Goal: Task Accomplishment & Management: Use online tool/utility

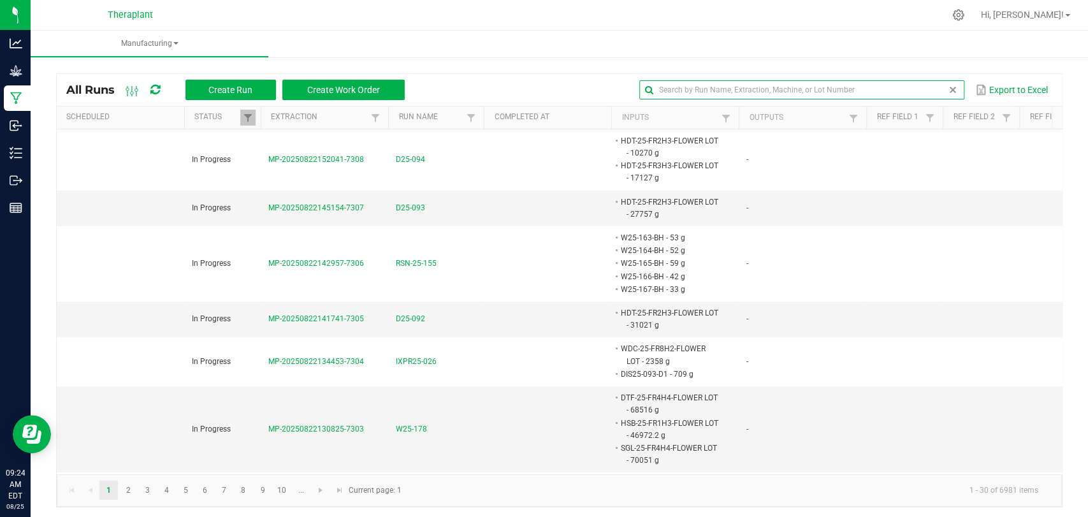
click at [915, 86] on input "text" at bounding box center [801, 89] width 325 height 19
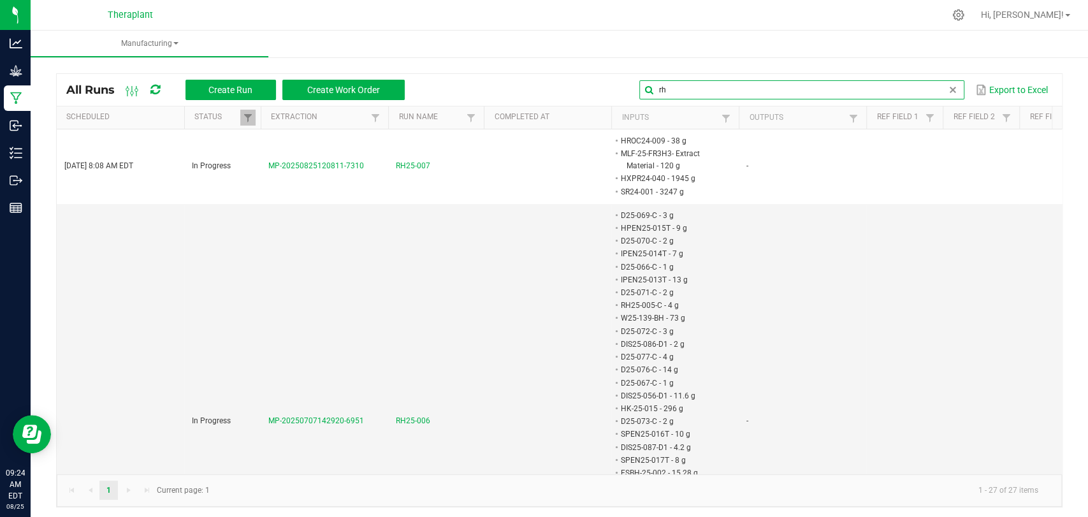
type input "r"
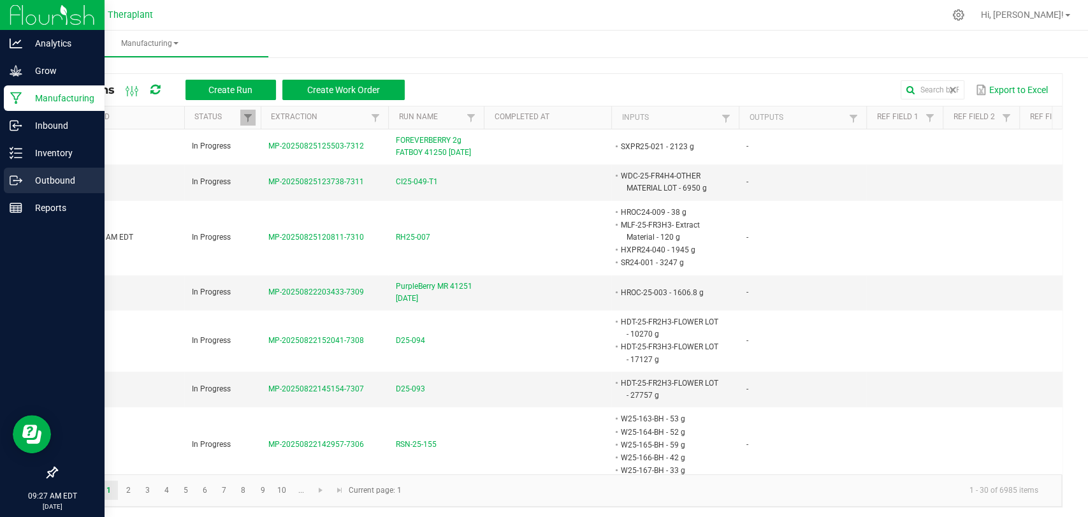
drag, startPoint x: 14, startPoint y: 176, endPoint x: 0, endPoint y: 168, distance: 16.0
click at [15, 176] on icon at bounding box center [13, 180] width 7 height 9
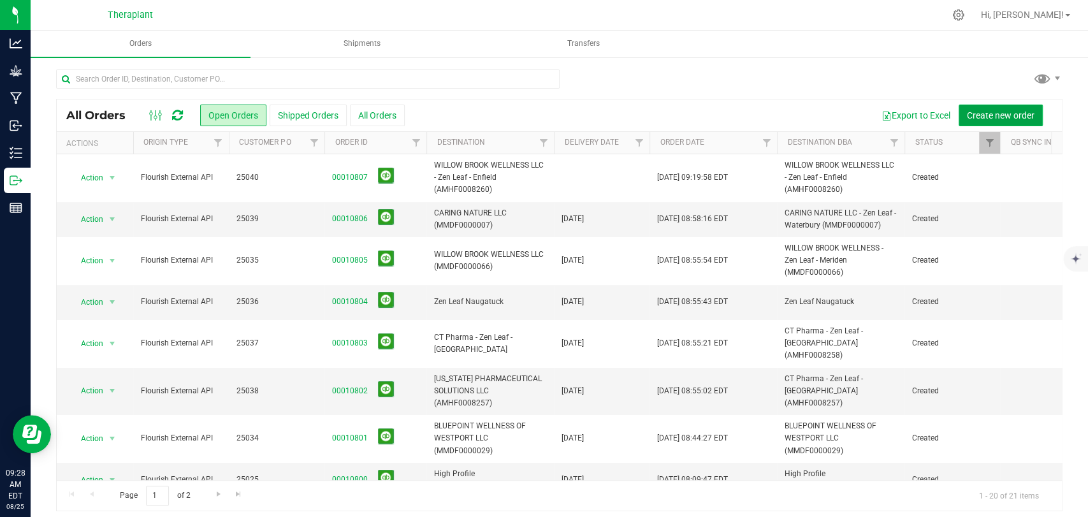
click at [972, 110] on span "Create new order" at bounding box center [1001, 115] width 68 height 10
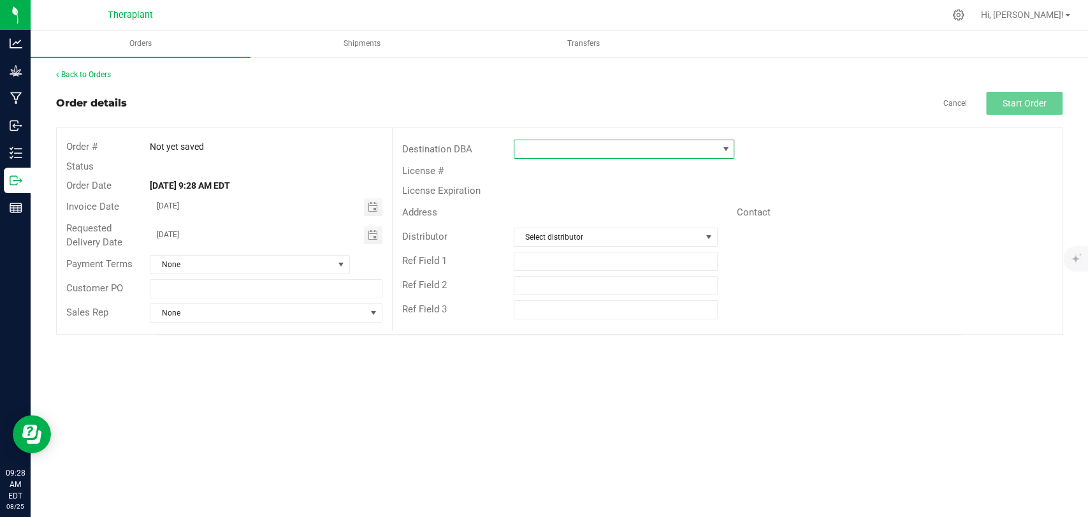
click at [588, 156] on span at bounding box center [615, 149] width 203 height 18
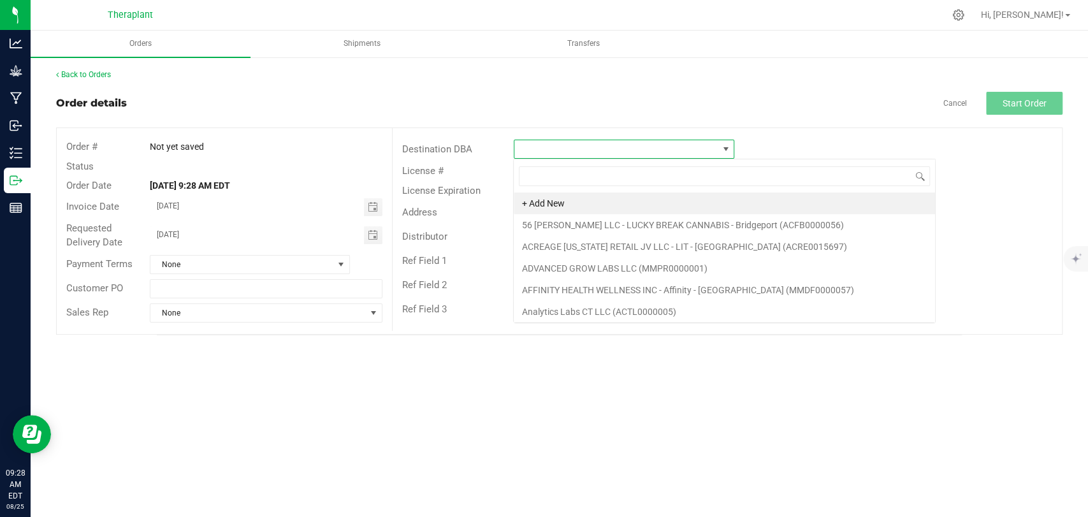
scroll to position [18, 221]
type input "north"
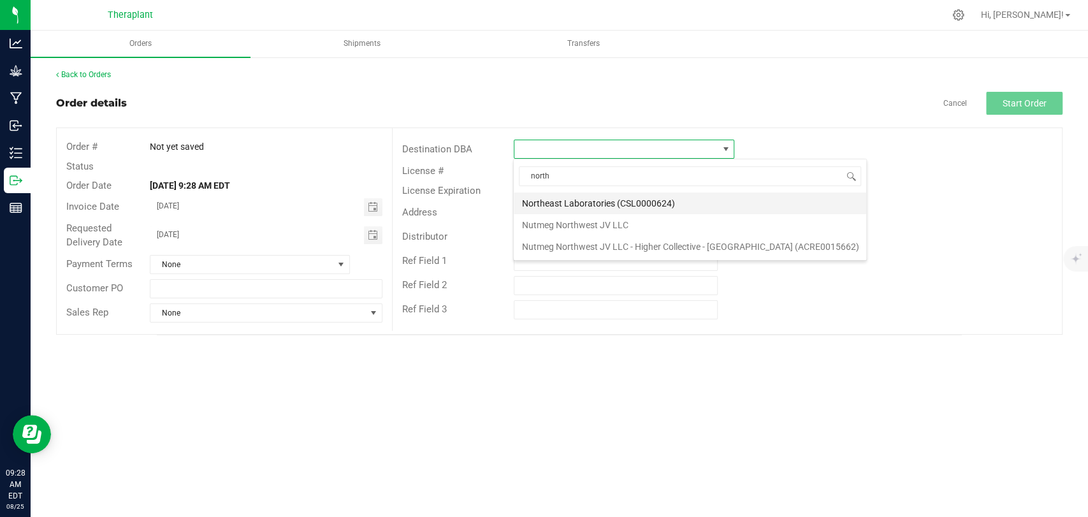
click at [592, 201] on li "Northeast Laboratories (CSL0000624)" at bounding box center [690, 204] width 353 height 22
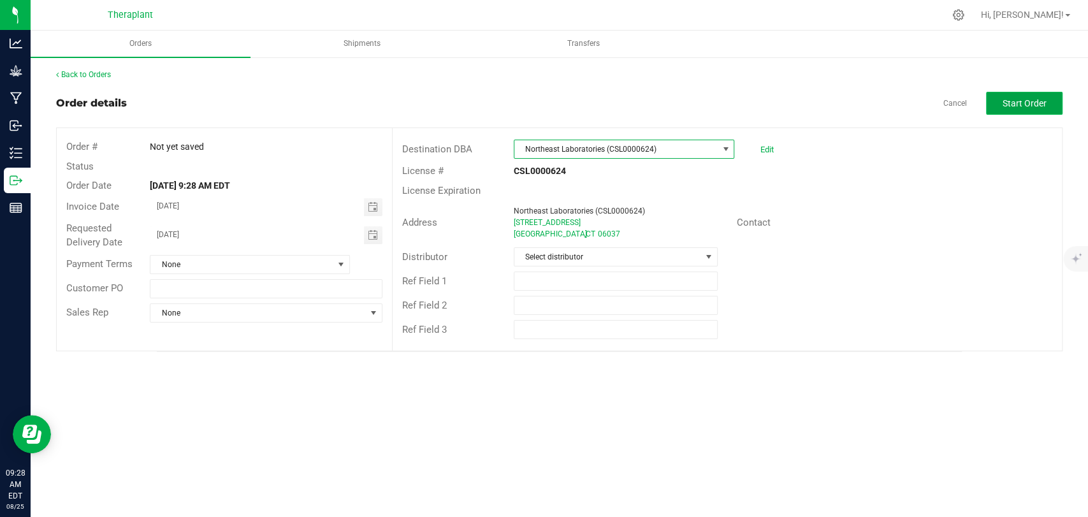
click at [1033, 98] on span "Start Order" at bounding box center [1025, 103] width 44 height 10
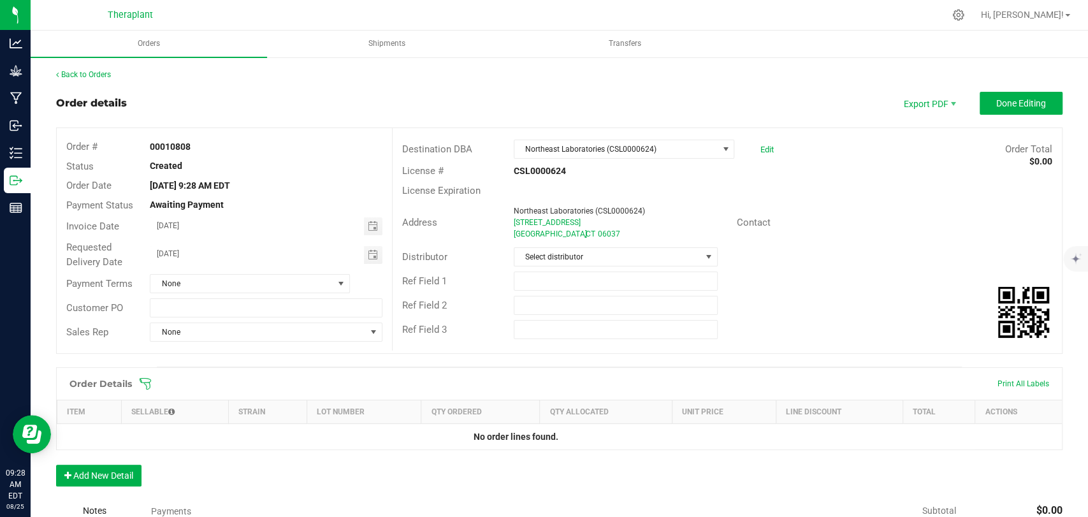
scroll to position [190, 0]
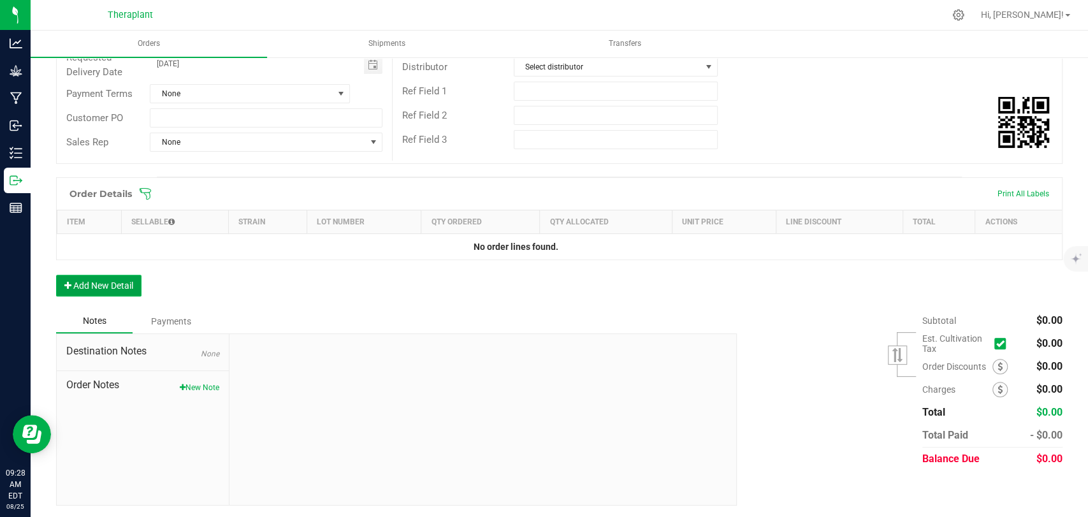
click at [117, 282] on button "Add New Detail" at bounding box center [98, 286] width 85 height 22
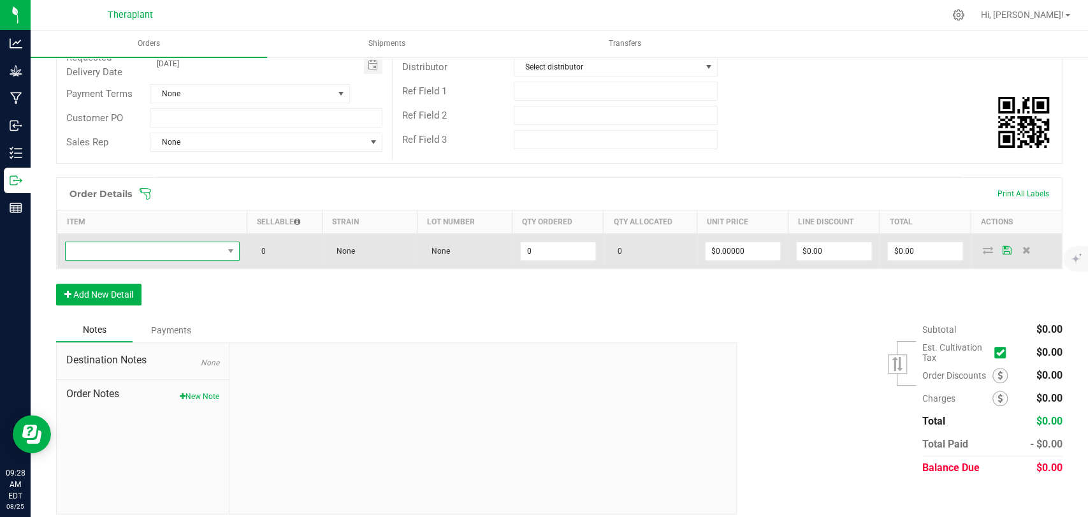
click at [133, 249] on span "NO DATA FOUND" at bounding box center [144, 251] width 157 height 18
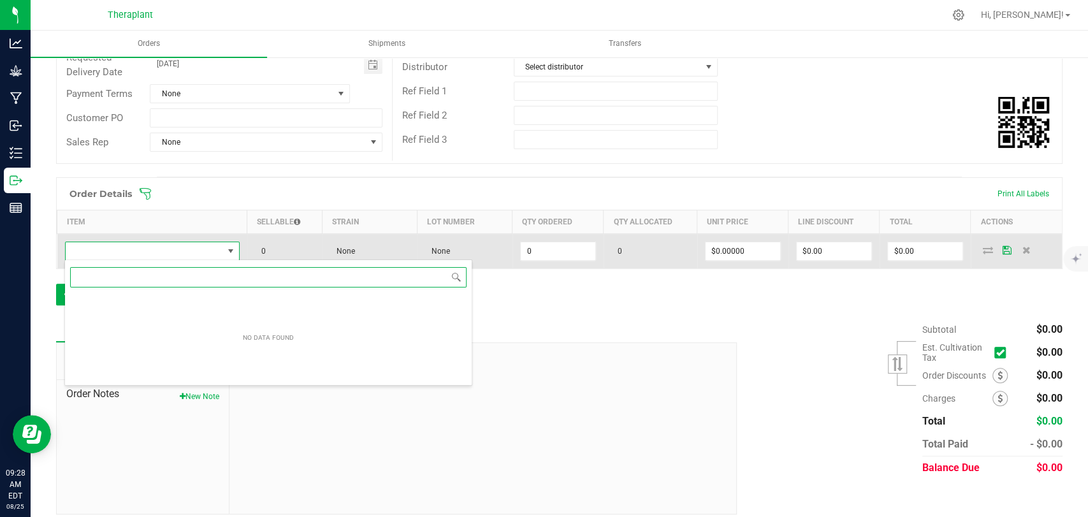
scroll to position [18, 173]
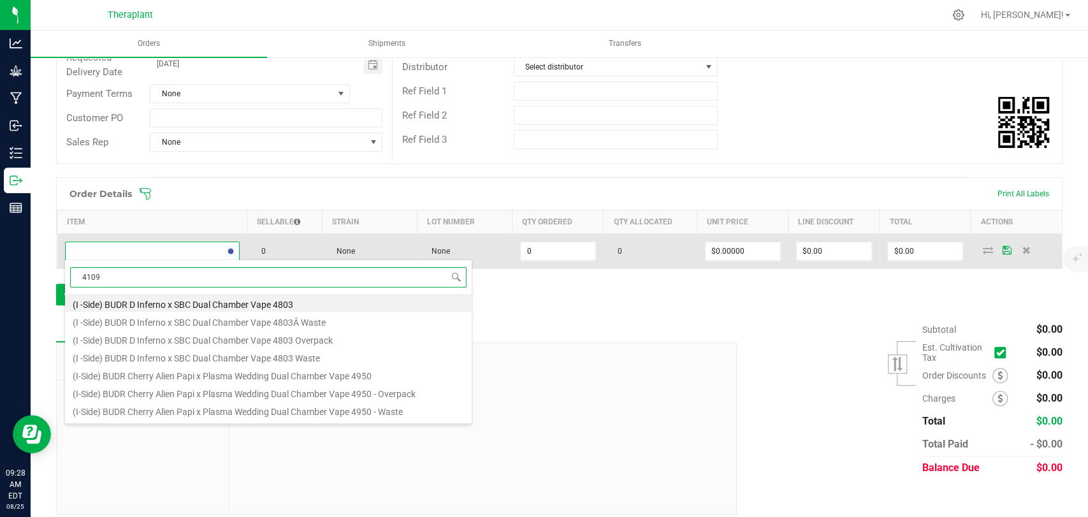
type input "41094"
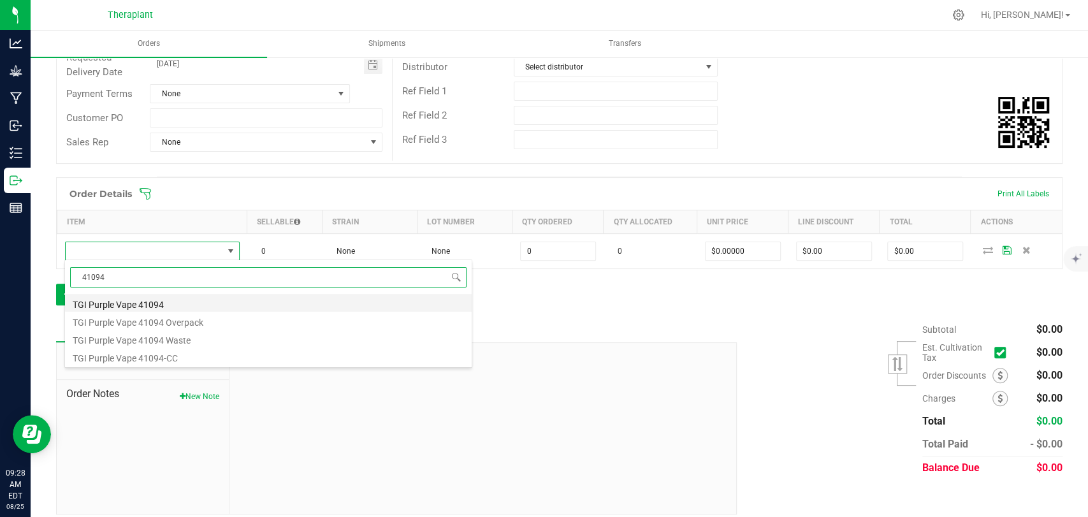
click at [136, 302] on li "TGI Purple Vape 41094" at bounding box center [268, 303] width 407 height 18
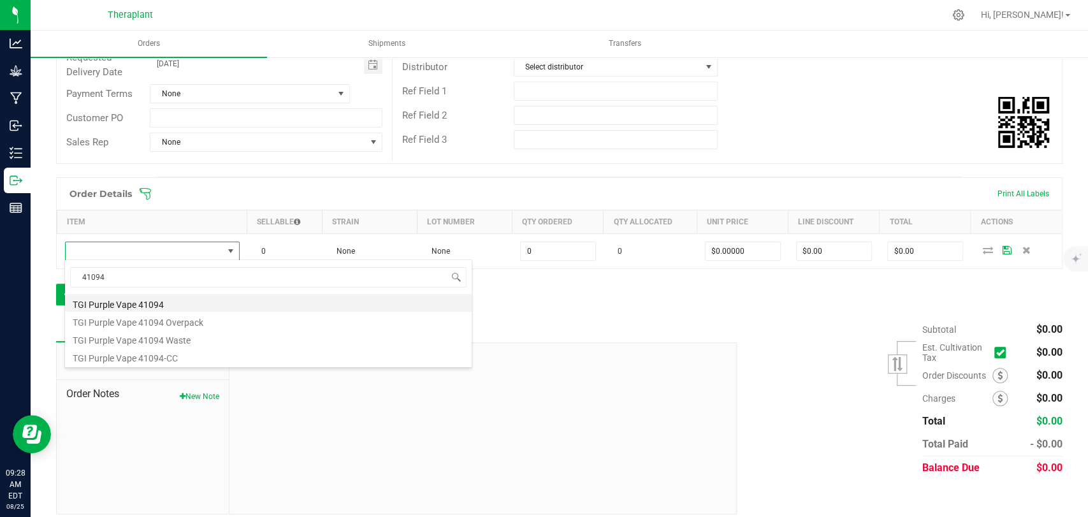
type input "0 ea"
type input "$33.50000"
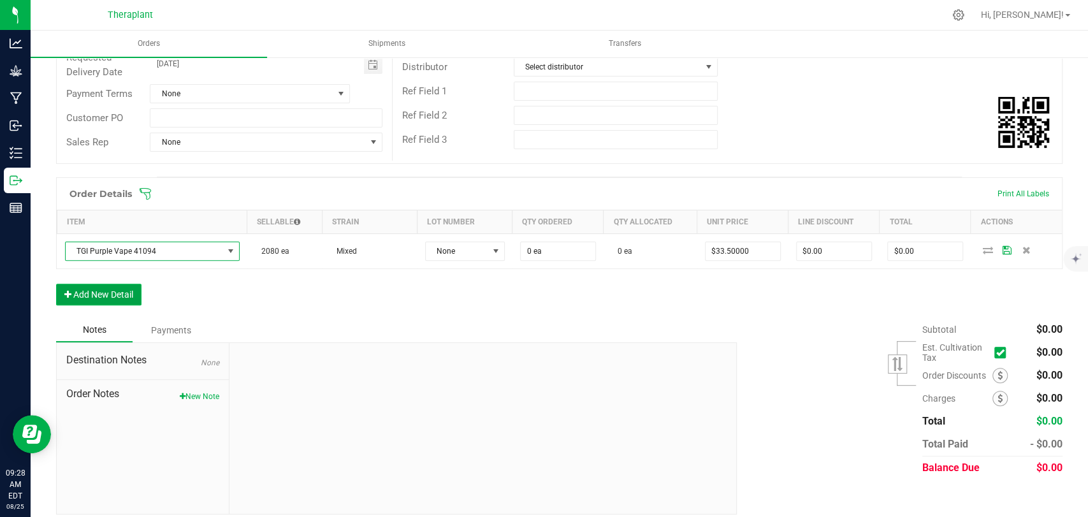
click at [127, 287] on button "Add New Detail" at bounding box center [98, 295] width 85 height 22
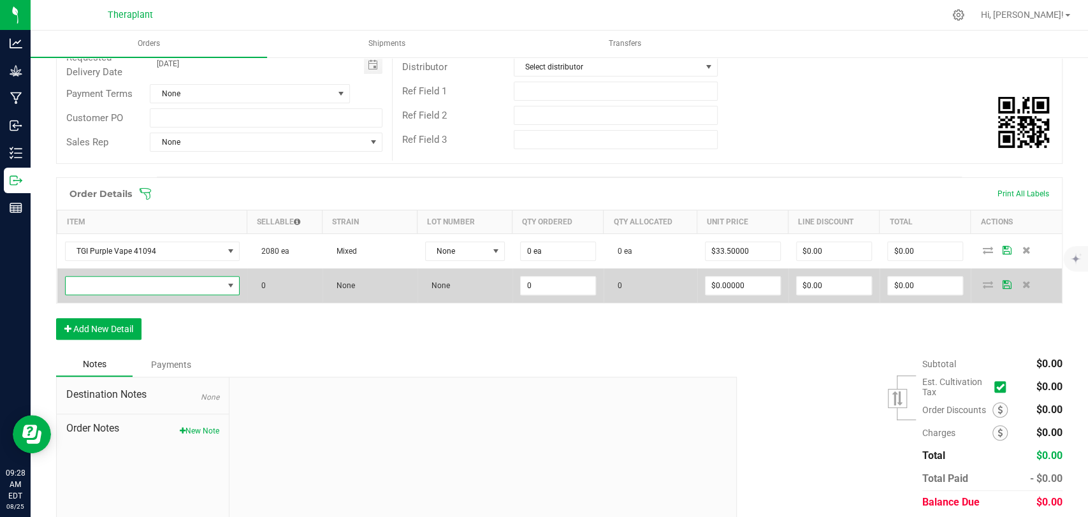
click at [133, 287] on span "NO DATA FOUND" at bounding box center [144, 286] width 157 height 18
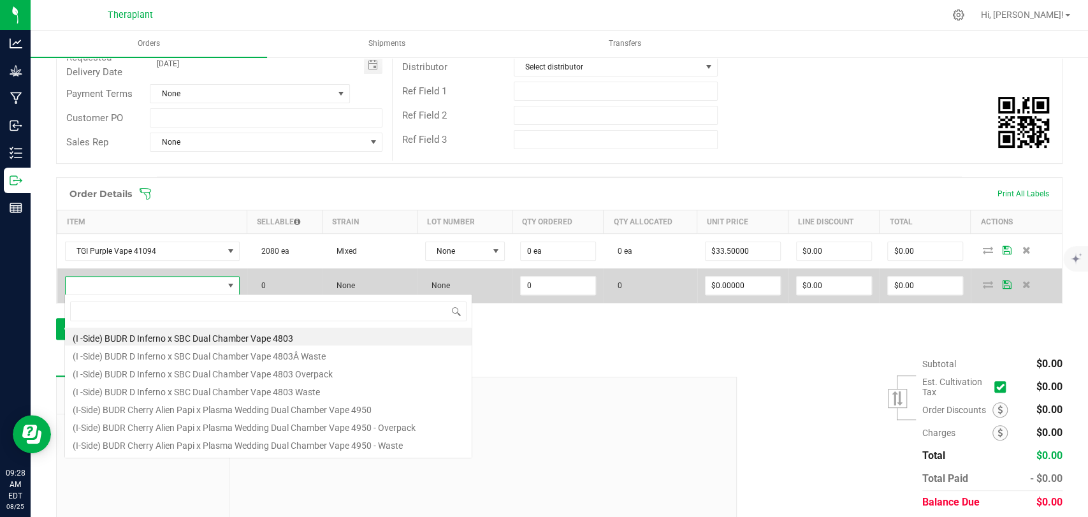
scroll to position [18, 170]
type input "41096"
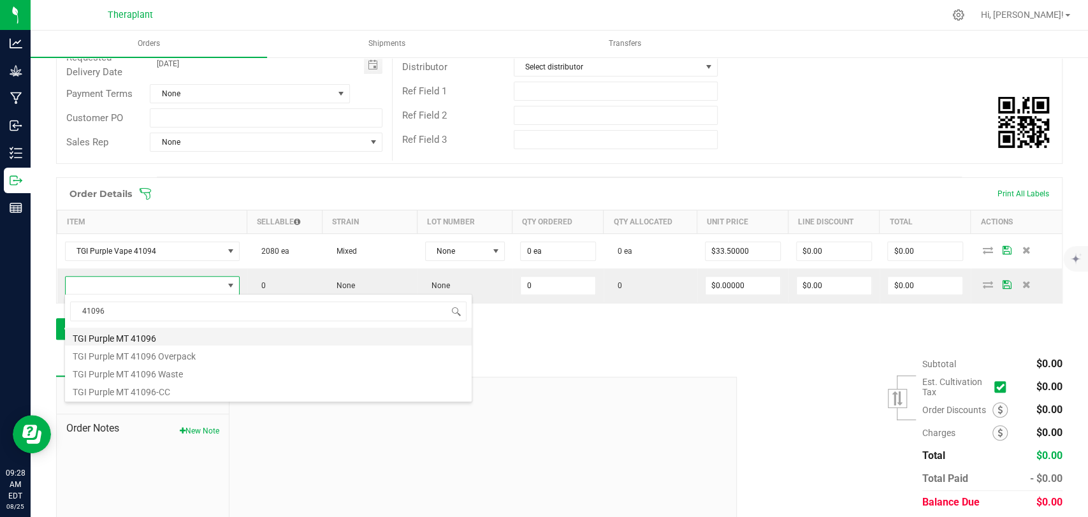
click at [127, 338] on li "TGI Purple MT 41096" at bounding box center [268, 337] width 407 height 18
type input "0 ea"
type input "$36.00000"
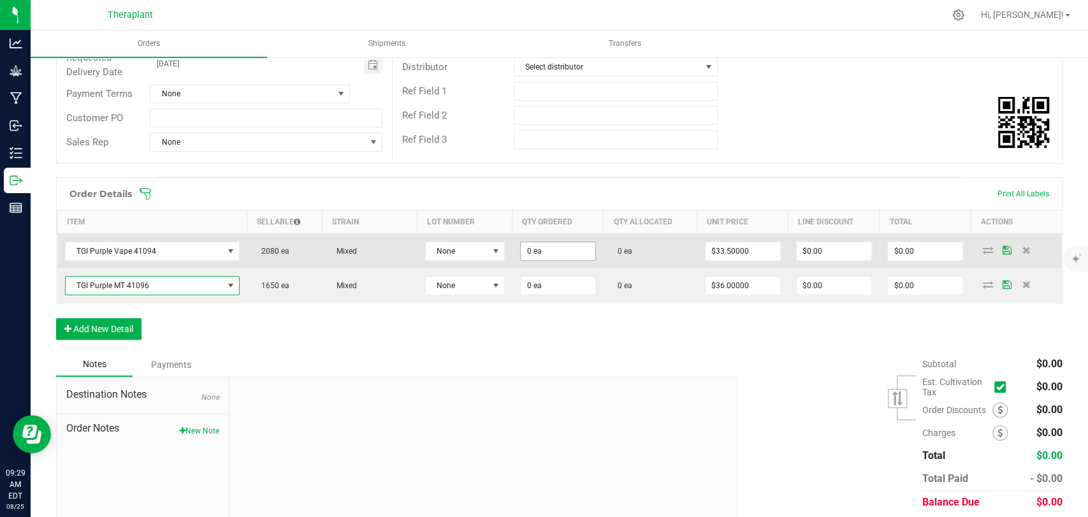
click at [549, 251] on input "0 ea" at bounding box center [558, 251] width 75 height 18
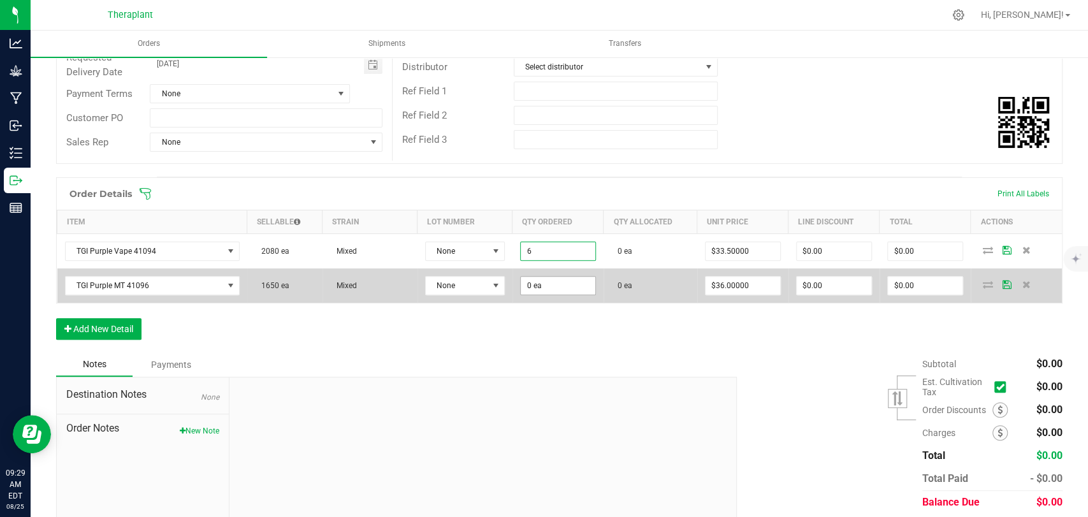
click at [551, 280] on input "0 ea" at bounding box center [558, 286] width 75 height 18
type input "6 ea"
type input "$201.00"
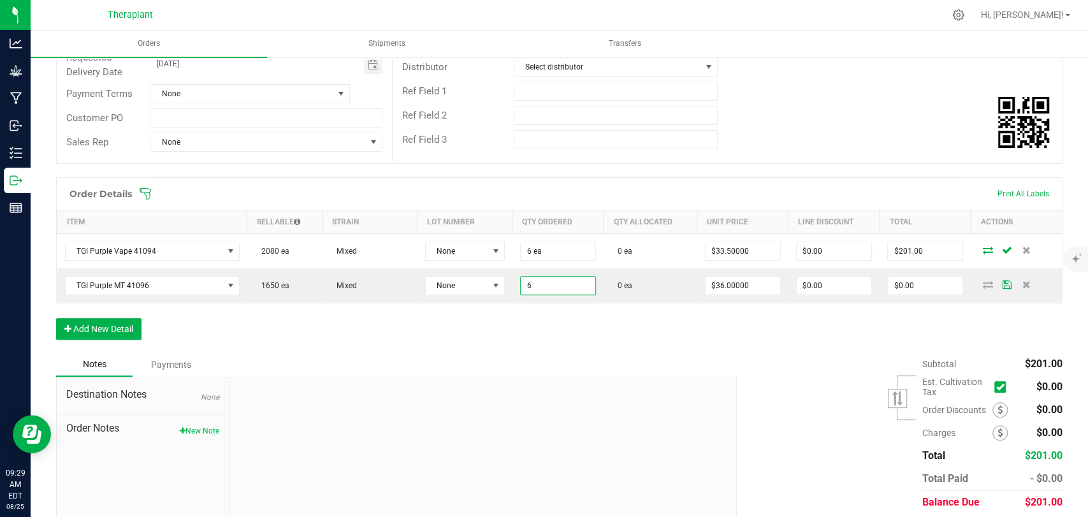
type input "6 ea"
type input "$216.00"
click at [551, 310] on div "Order Details Print All Labels Item Sellable Strain Lot Number Qty Ordered Qty …" at bounding box center [559, 264] width 1007 height 175
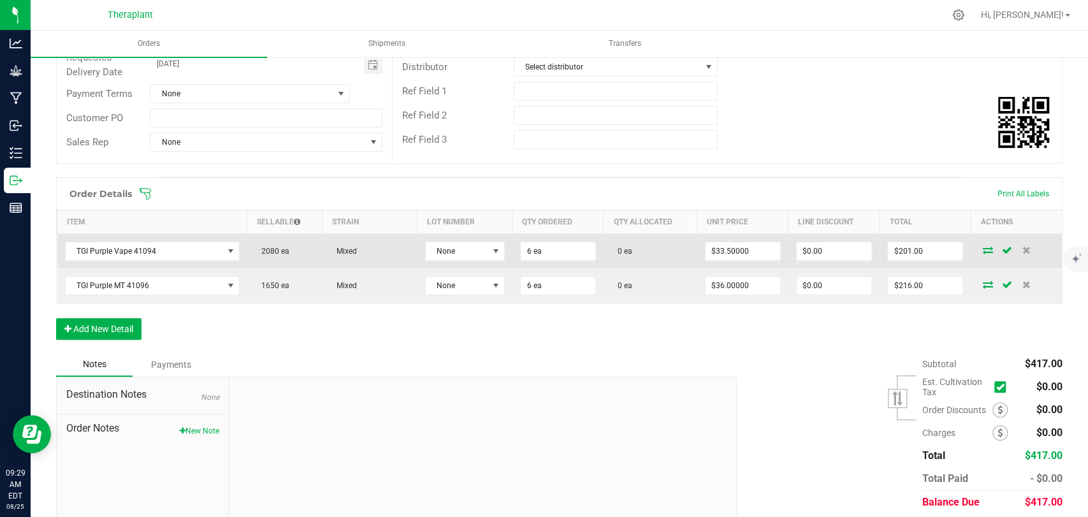
click at [983, 248] on icon at bounding box center [988, 250] width 10 height 8
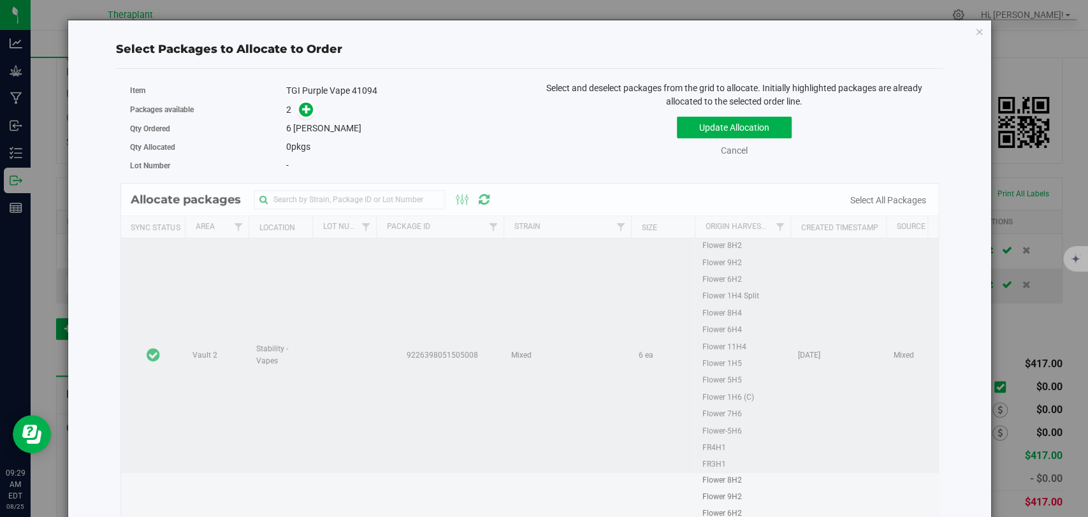
click at [158, 263] on td at bounding box center [153, 355] width 64 height 234
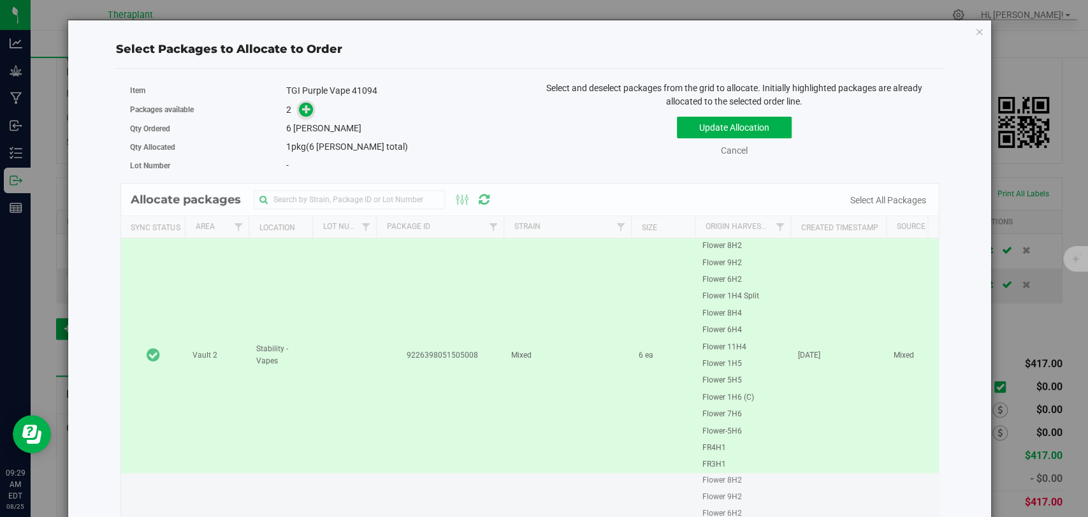
click at [307, 110] on icon at bounding box center [307, 108] width 11 height 11
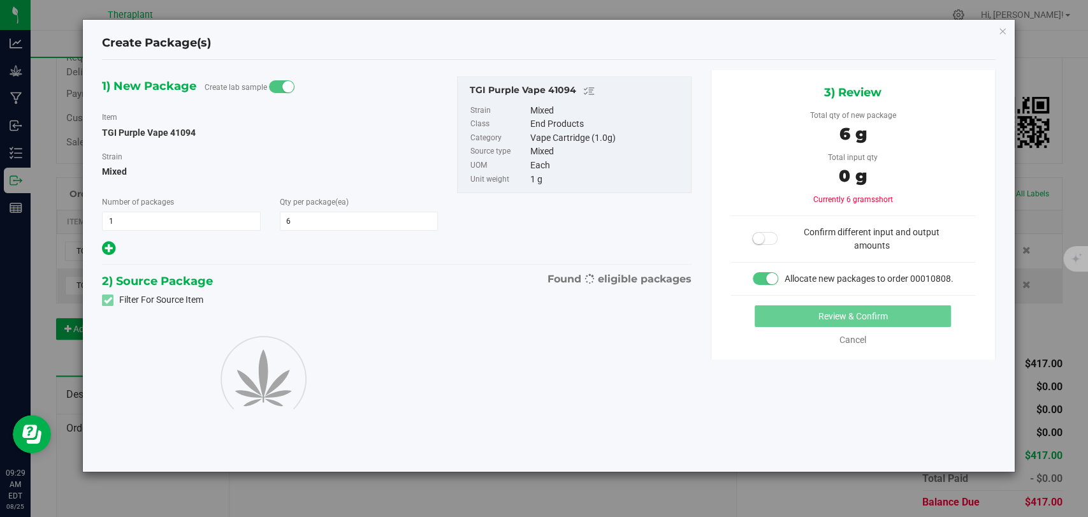
type input "6"
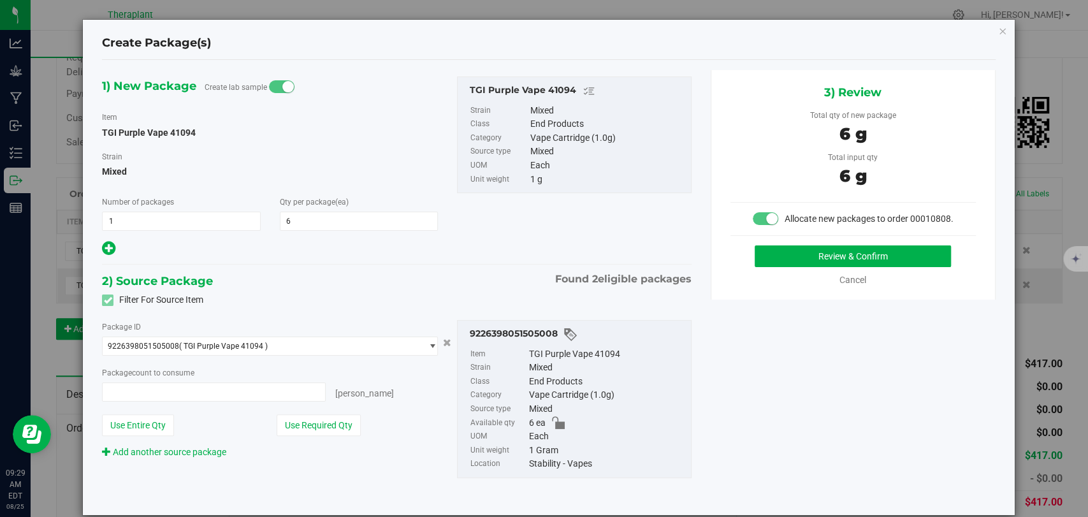
type input "6 ea"
click at [794, 262] on button "Review & Confirm" at bounding box center [853, 256] width 196 height 22
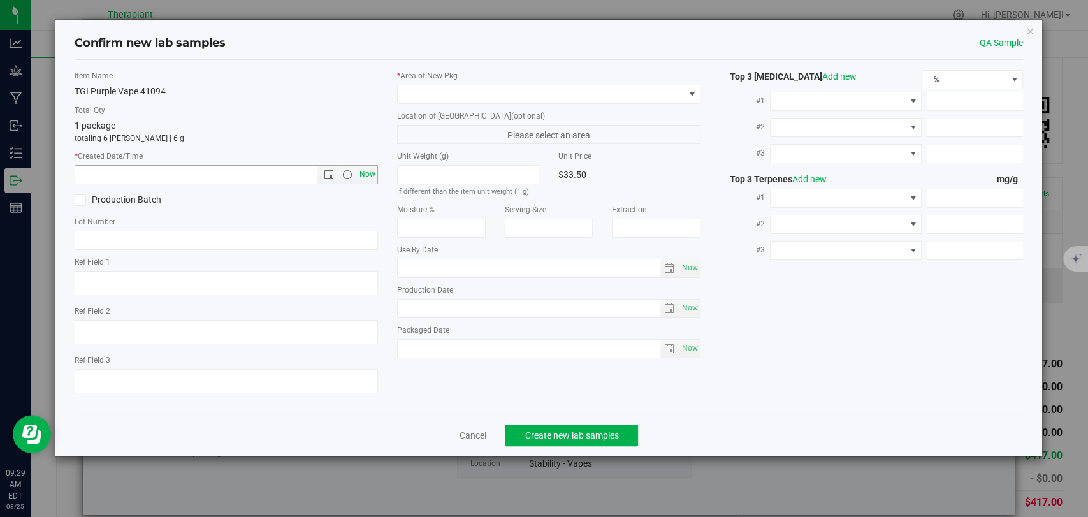
click at [365, 173] on span "Now" at bounding box center [368, 174] width 22 height 18
type input "8/25/2025 9:29 AM"
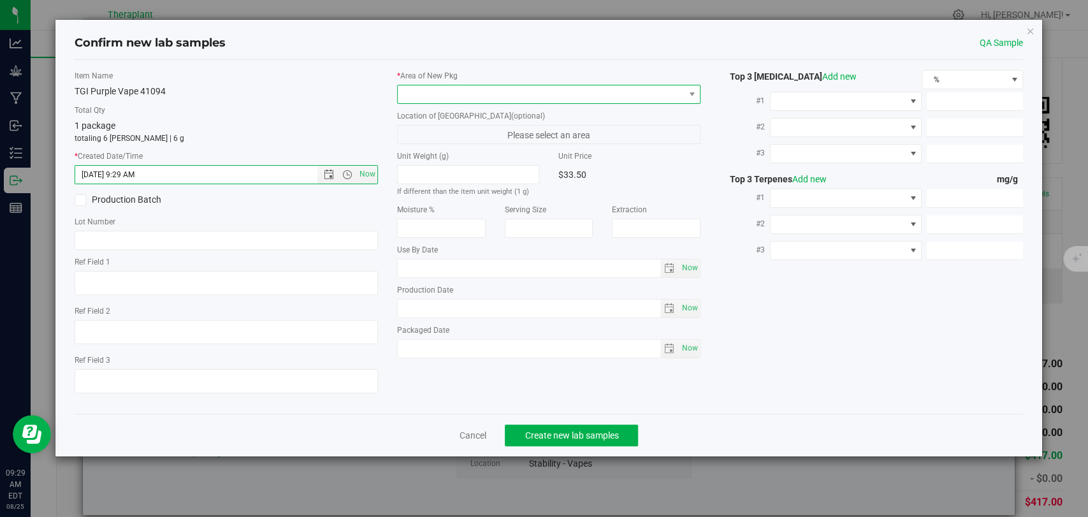
click at [418, 85] on span at bounding box center [548, 94] width 303 height 19
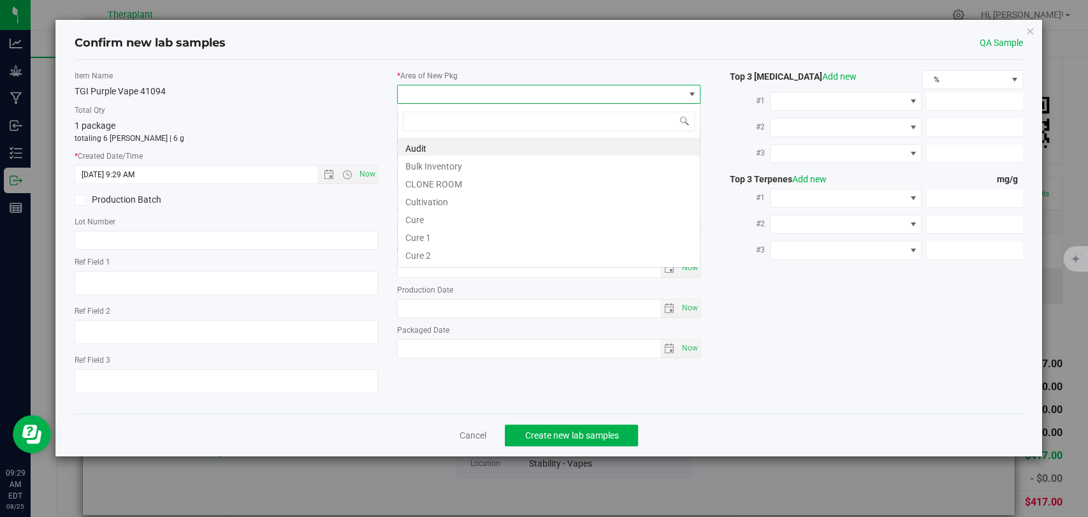
scroll to position [18, 303]
click at [439, 164] on li "Bulk Inventory" at bounding box center [549, 165] width 302 height 18
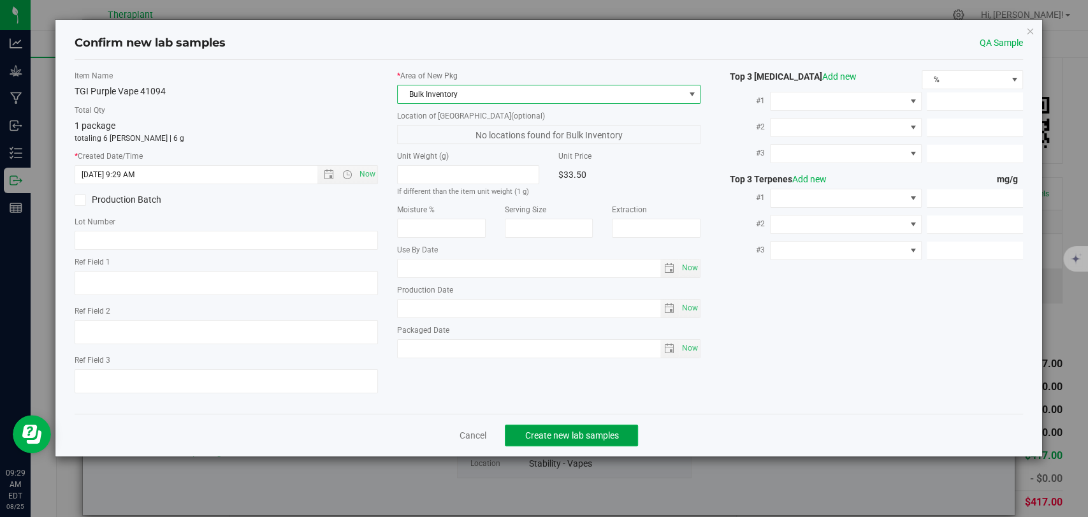
click at [564, 430] on span "Create new lab samples" at bounding box center [572, 435] width 94 height 10
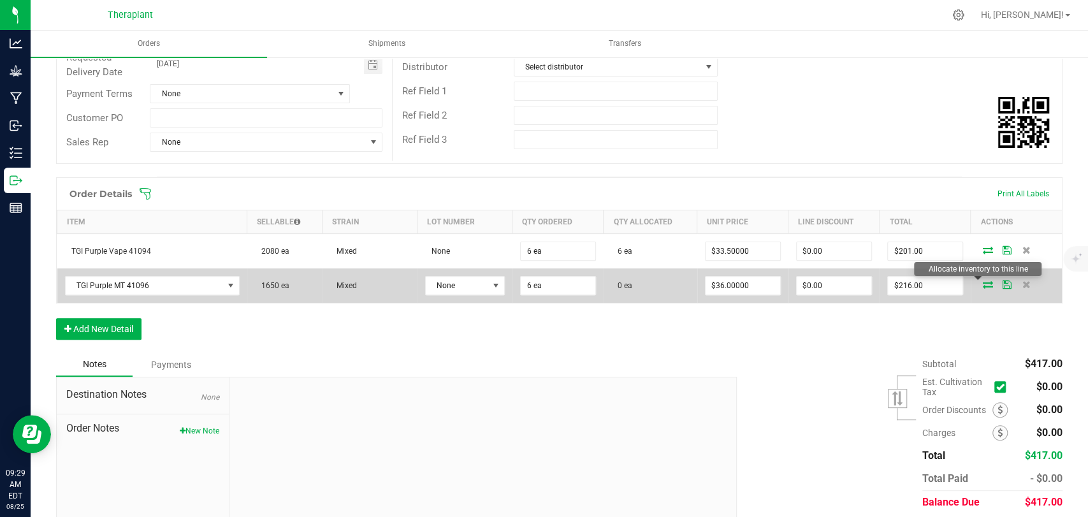
click at [983, 284] on icon at bounding box center [988, 284] width 10 height 8
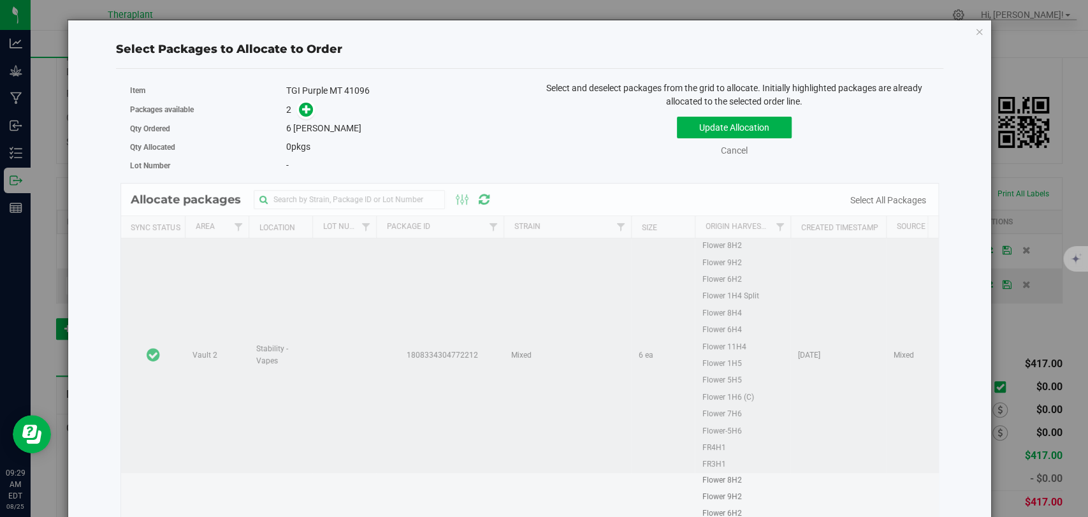
click at [173, 293] on td at bounding box center [153, 355] width 64 height 234
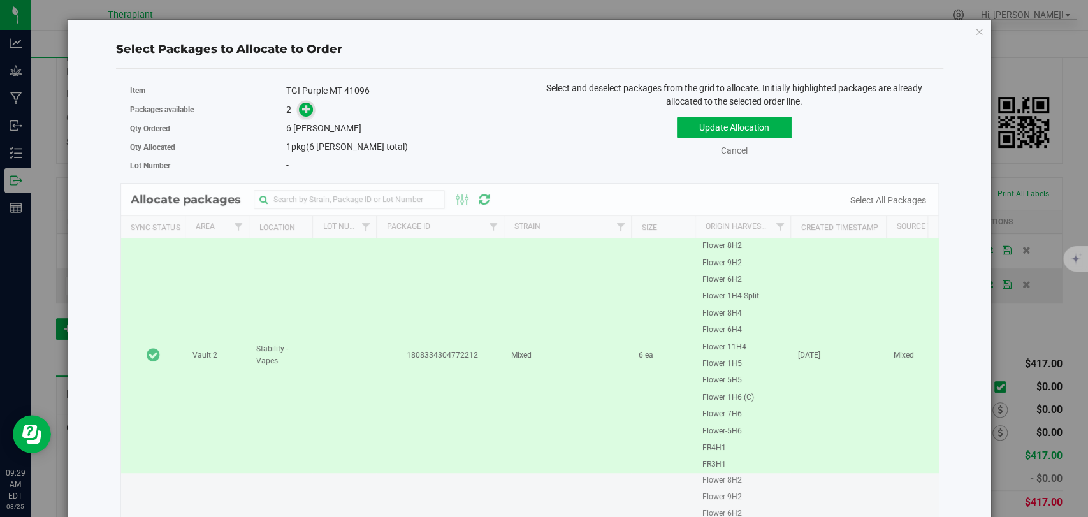
click at [300, 103] on span at bounding box center [306, 110] width 15 height 15
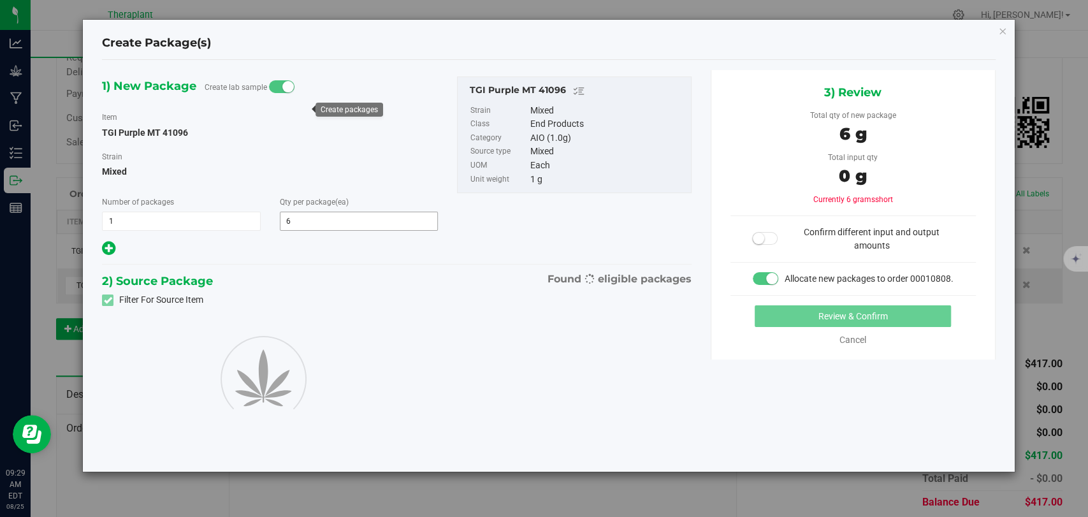
type input "6"
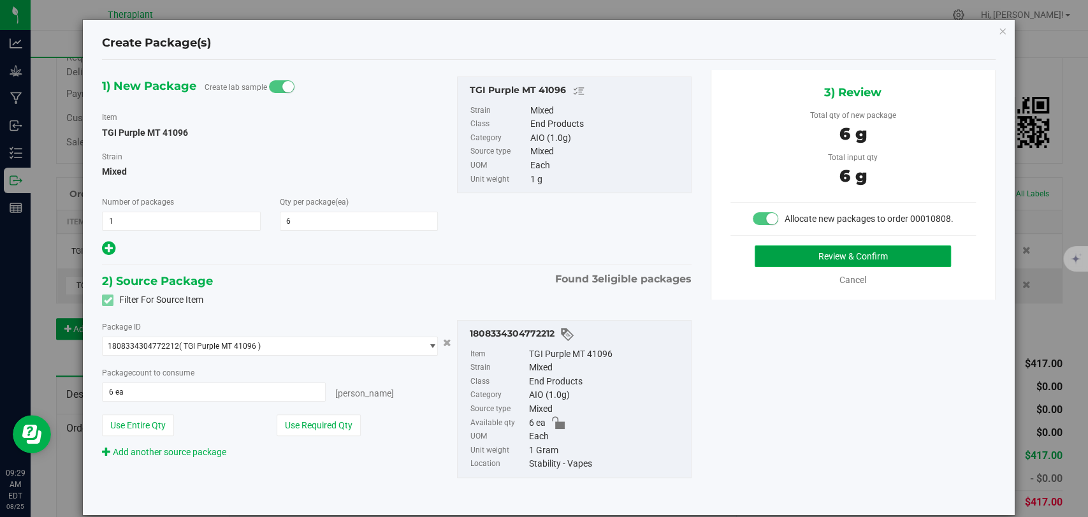
click at [789, 267] on button "Review & Confirm" at bounding box center [853, 256] width 196 height 22
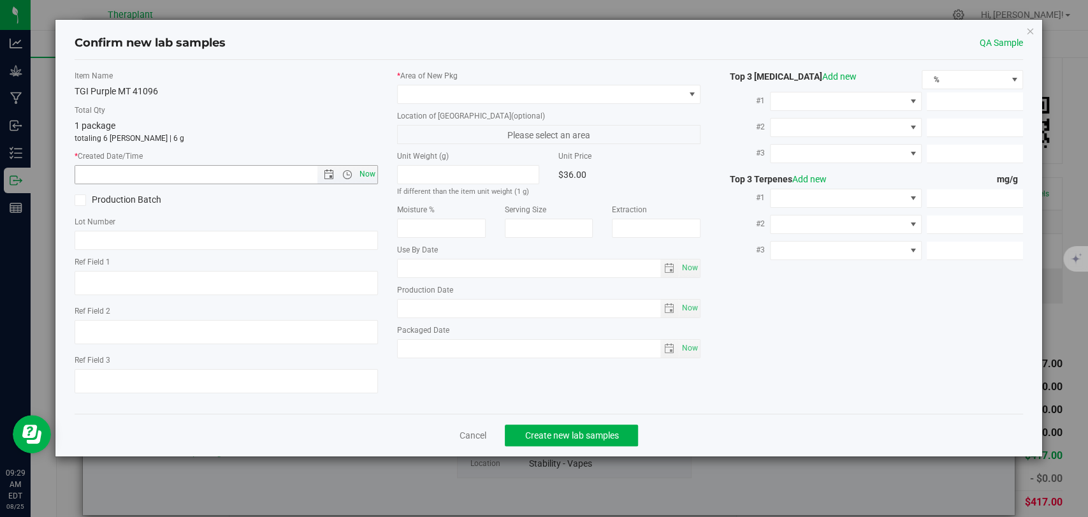
click at [367, 173] on span "Now" at bounding box center [368, 174] width 22 height 18
type input "8/25/2025 9:29 AM"
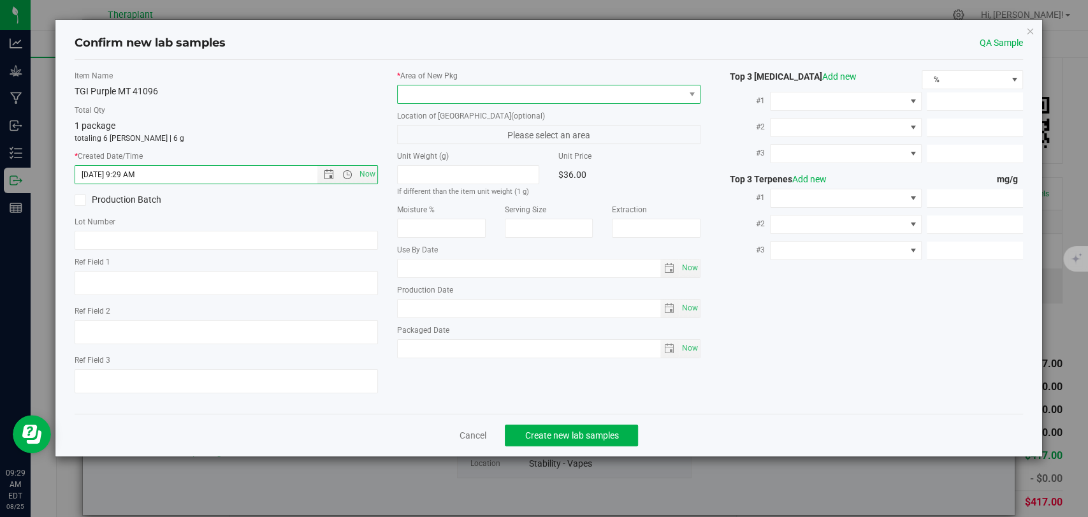
click at [425, 97] on span at bounding box center [541, 94] width 286 height 18
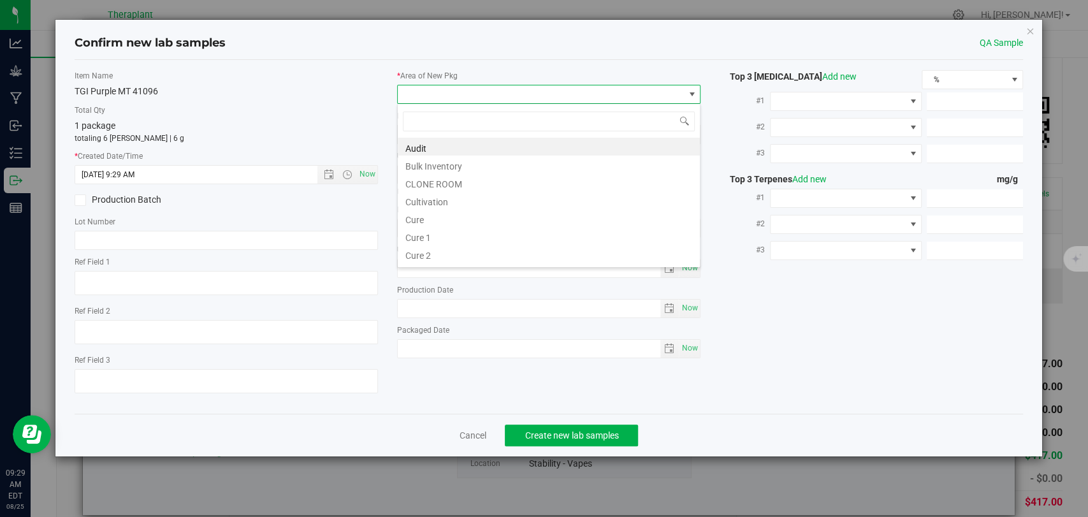
scroll to position [18, 303]
click at [438, 165] on li "Bulk Inventory" at bounding box center [549, 165] width 302 height 18
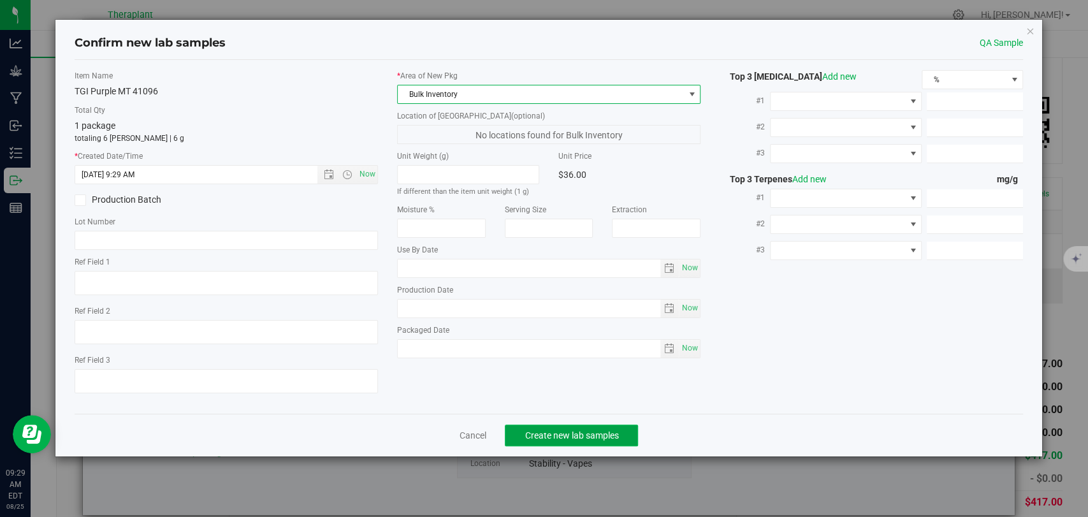
click at [566, 431] on span "Create new lab samples" at bounding box center [572, 435] width 94 height 10
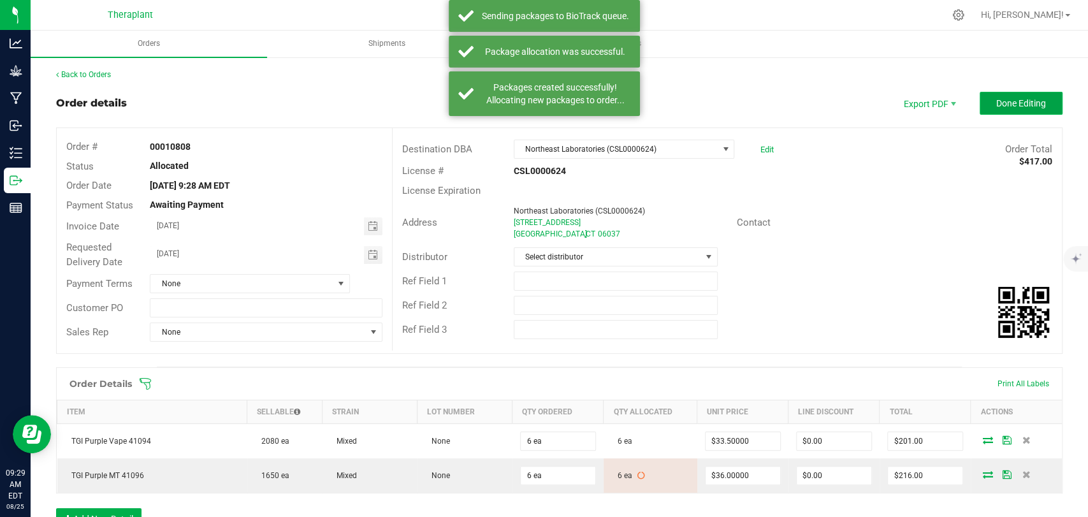
click at [1008, 103] on span "Done Editing" at bounding box center [1021, 103] width 50 height 10
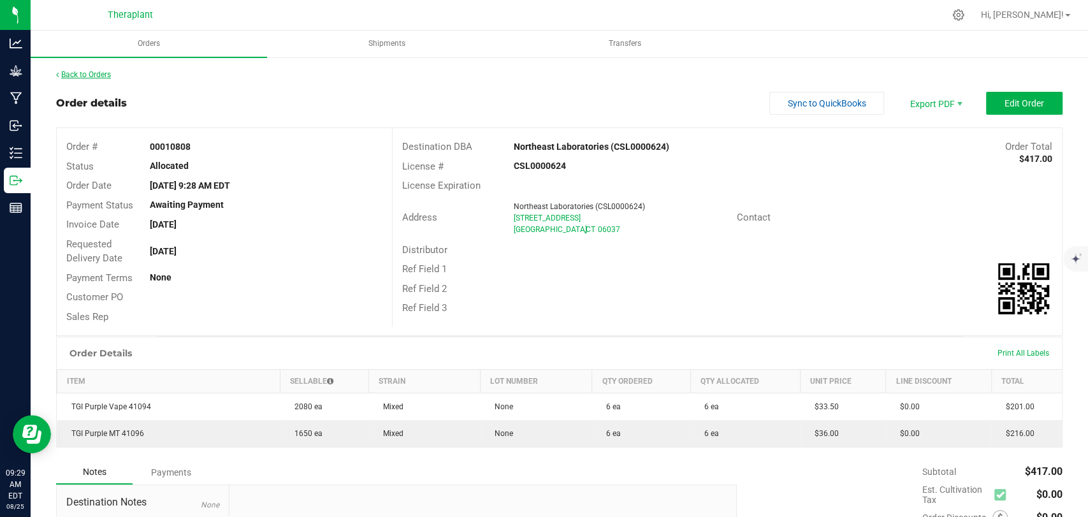
click at [92, 75] on link "Back to Orders" at bounding box center [83, 74] width 55 height 9
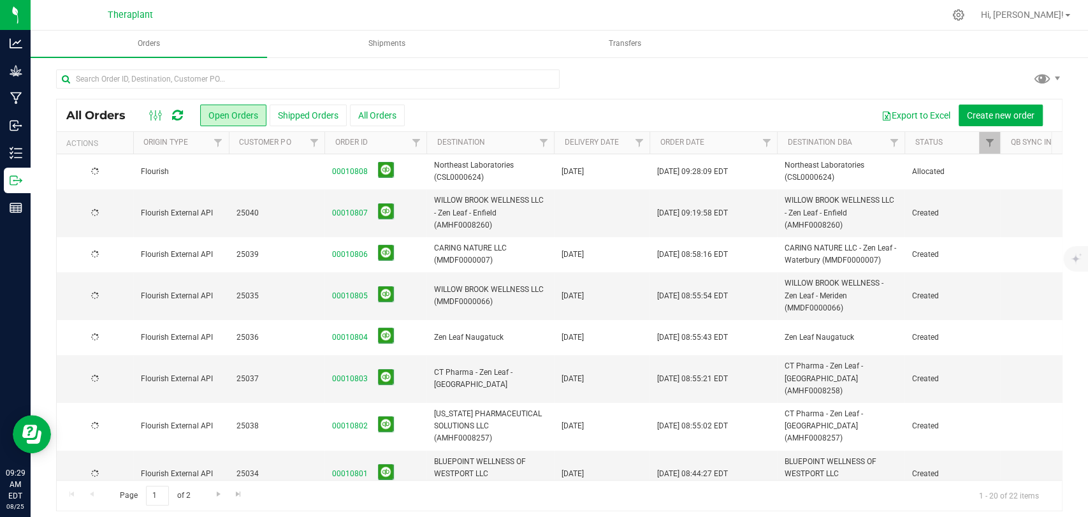
click at [186, 174] on span "Flourish" at bounding box center [181, 172] width 80 height 12
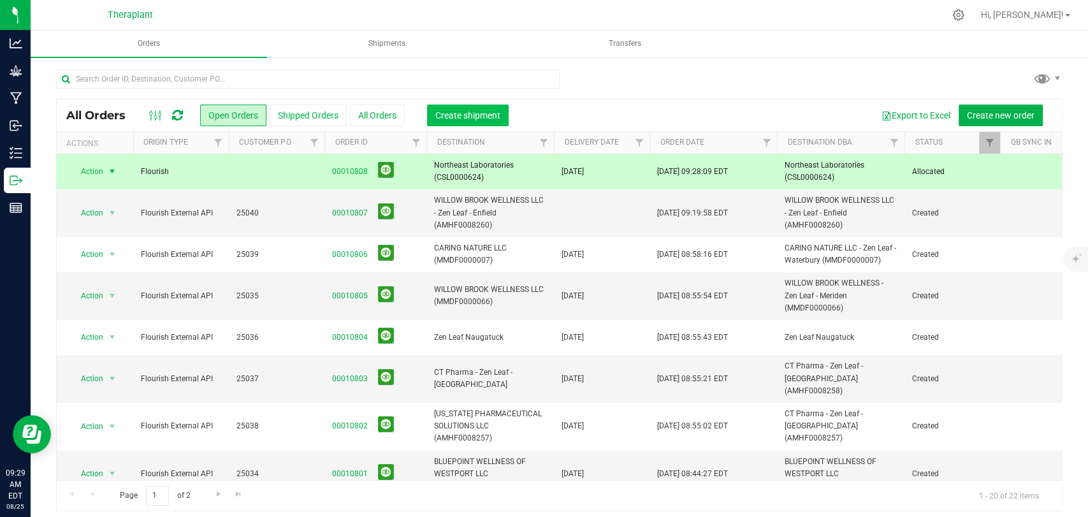
click at [469, 118] on span "Create shipment" at bounding box center [467, 115] width 65 height 10
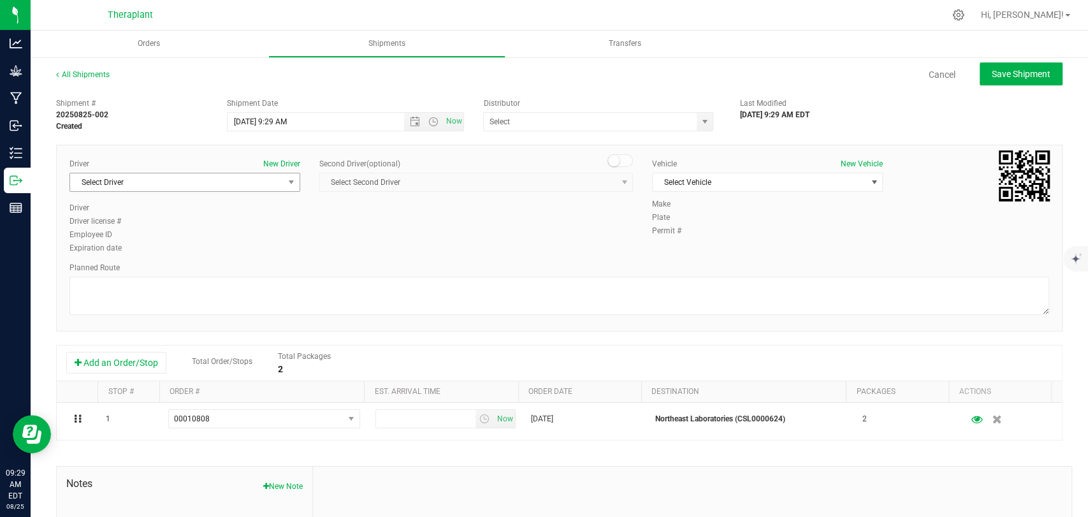
click at [193, 182] on span "Select Driver" at bounding box center [177, 182] width 214 height 18
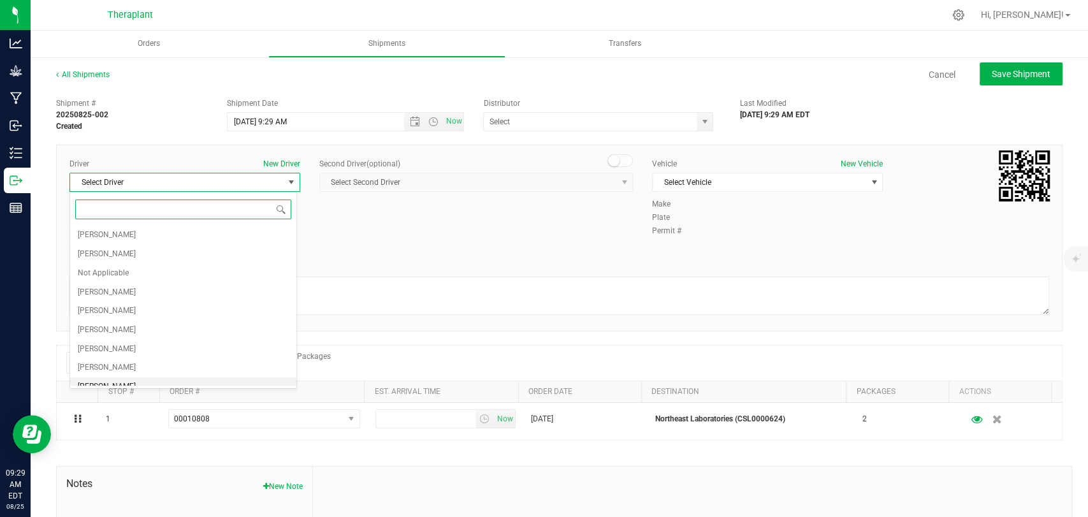
click at [129, 381] on span "Edward Cybulski" at bounding box center [107, 387] width 58 height 17
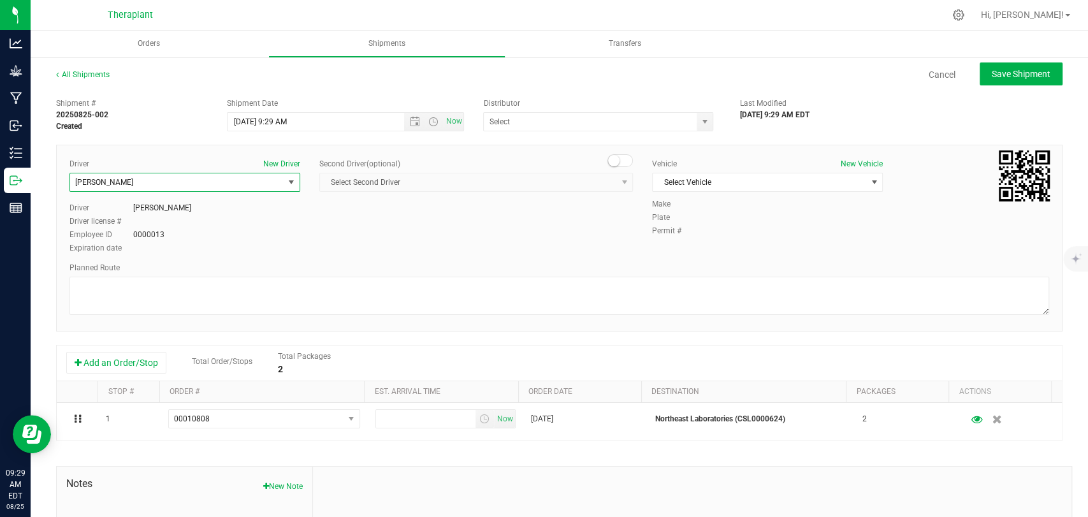
click at [616, 160] on span at bounding box center [619, 160] width 25 height 13
click at [607, 180] on span "Select Second Driver" at bounding box center [468, 182] width 296 height 18
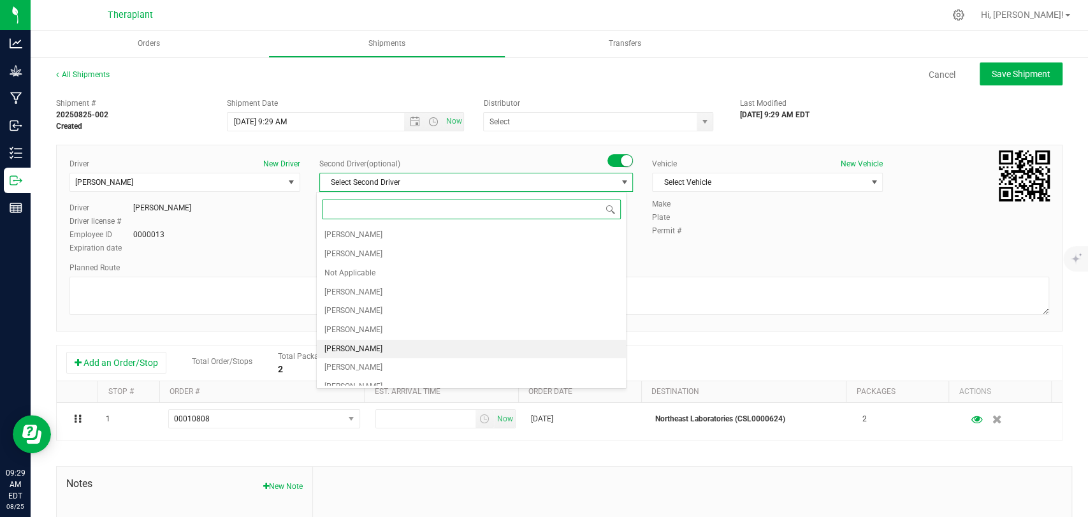
click at [345, 342] on span "Zachary Cannone" at bounding box center [353, 349] width 58 height 17
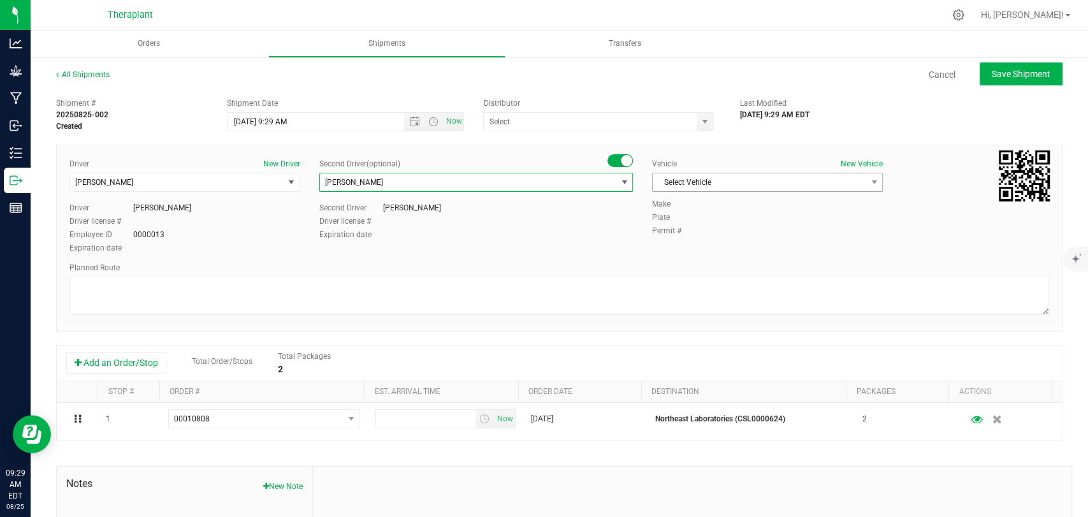
click at [755, 175] on span "Select Vehicle" at bounding box center [760, 182] width 214 height 18
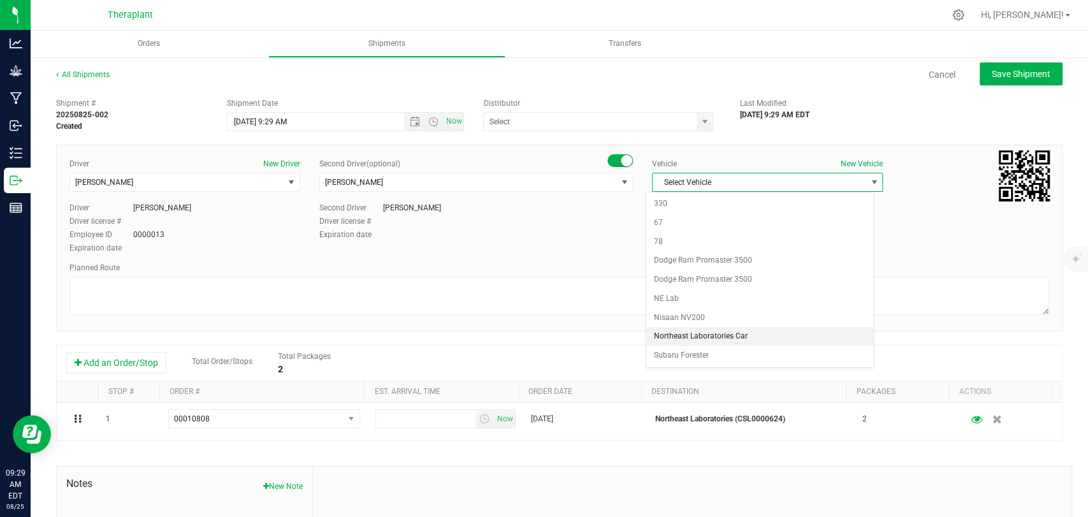
click at [704, 332] on li "Northeast Laboratories Car" at bounding box center [759, 336] width 227 height 19
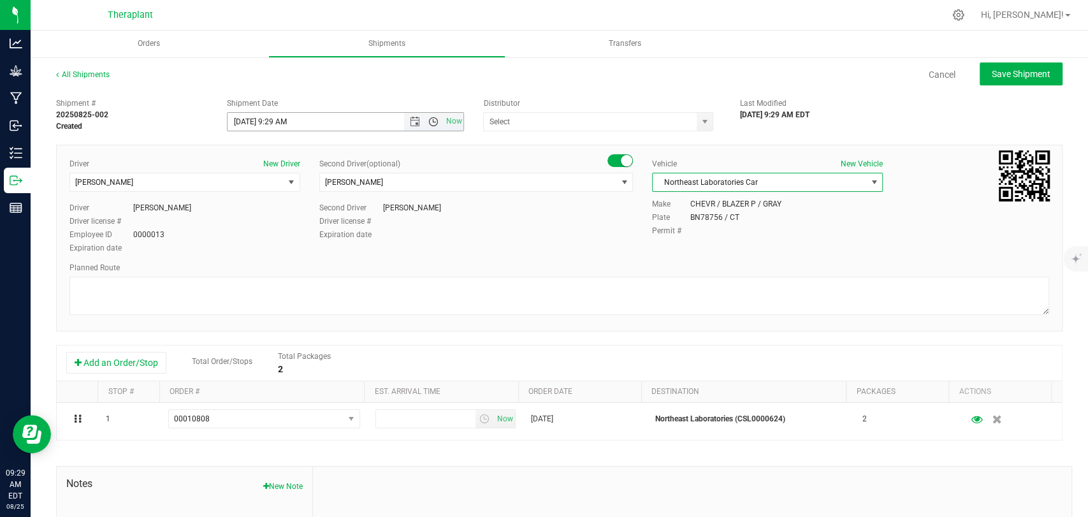
click at [428, 120] on span "Open the time view" at bounding box center [433, 122] width 10 height 10
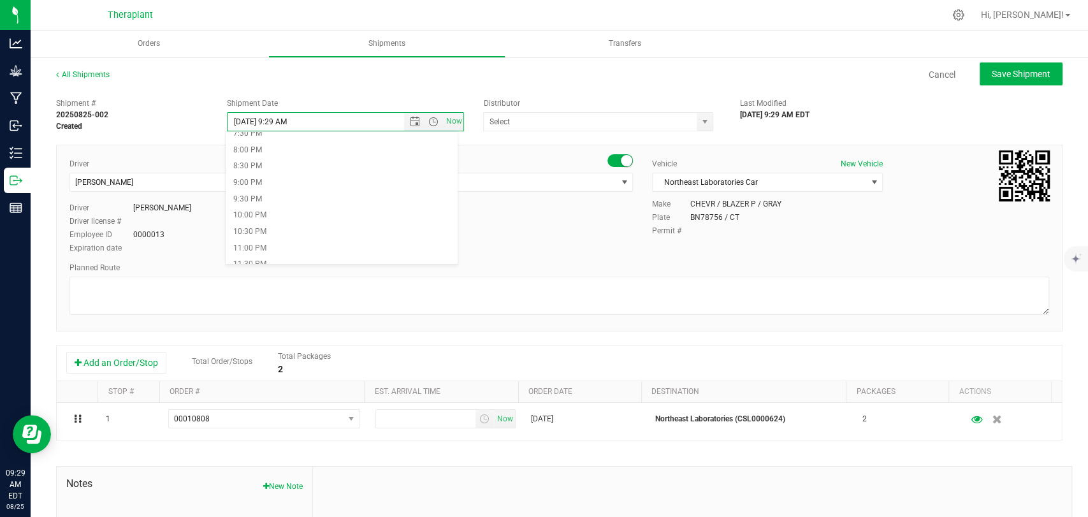
scroll to position [657, 0]
click at [263, 178] on li "9:00 PM" at bounding box center [342, 174] width 232 height 17
type input "8/25/2025 9:00 PM"
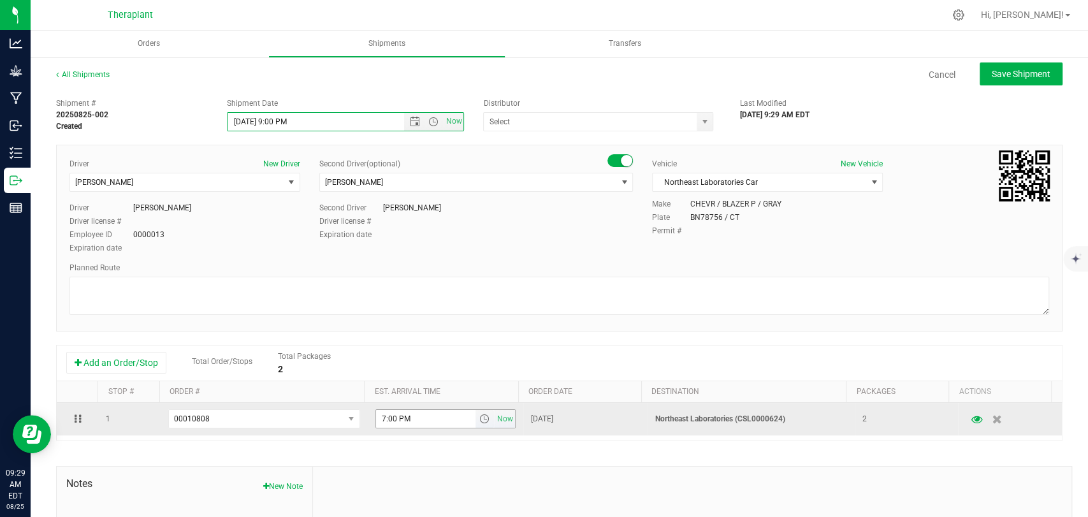
click at [476, 425] on span "select" at bounding box center [485, 419] width 18 height 18
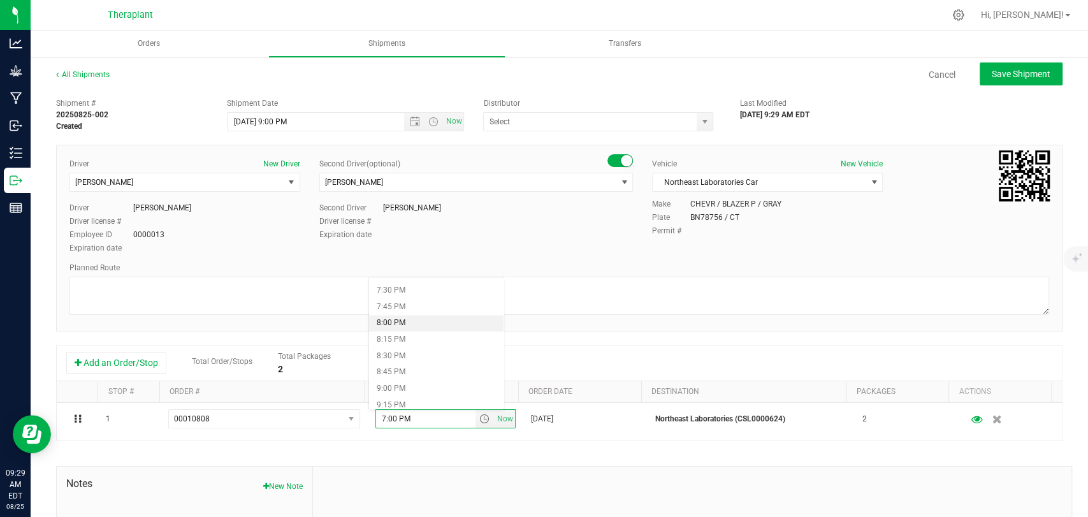
scroll to position [1346, 0]
click at [400, 352] on li "9:30 PM" at bounding box center [436, 350] width 134 height 17
click at [393, 316] on div at bounding box center [559, 297] width 980 height 41
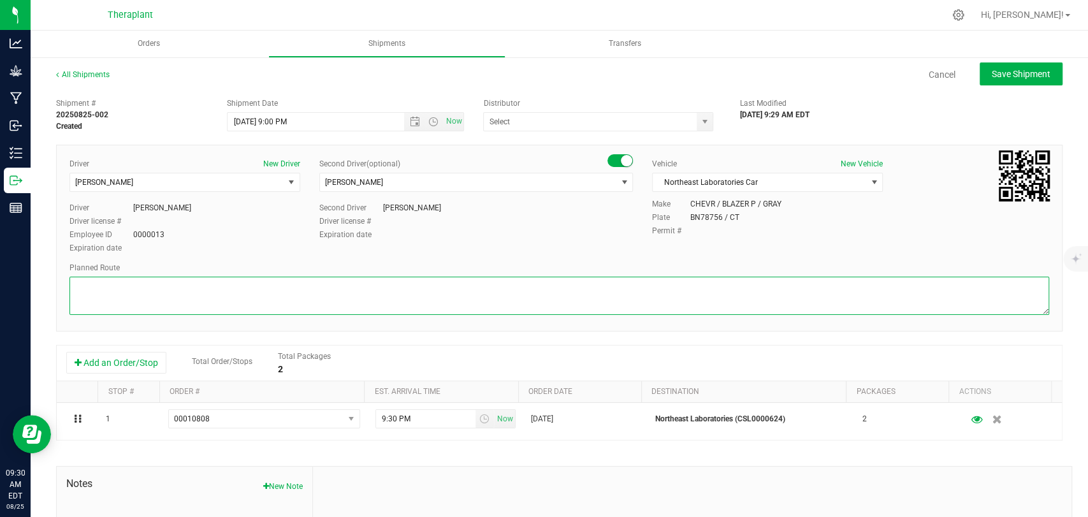
click at [393, 309] on textarea at bounding box center [559, 296] width 980 height 38
click at [283, 300] on textarea at bounding box center [559, 296] width 980 height 38
paste textarea "CT-8 S from CT-262, I-84 E, I-691 E, then I-91 N to State Hwy 411, Exit 23, Lef…"
click at [463, 287] on textarea at bounding box center [559, 296] width 980 height 38
type textarea "CT-8 S from CT-262, I-84 E, I-691 E, then I-91 N to State Hwy 411, Exit 23, Lef…"
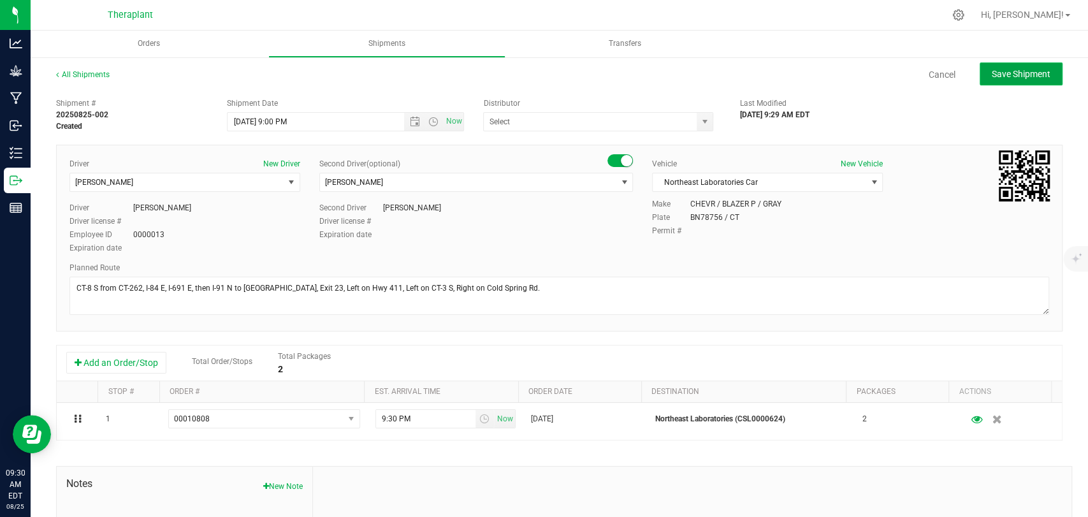
click at [994, 76] on span "Save Shipment" at bounding box center [1021, 74] width 59 height 10
type input "8/26/2025 1:00 AM"
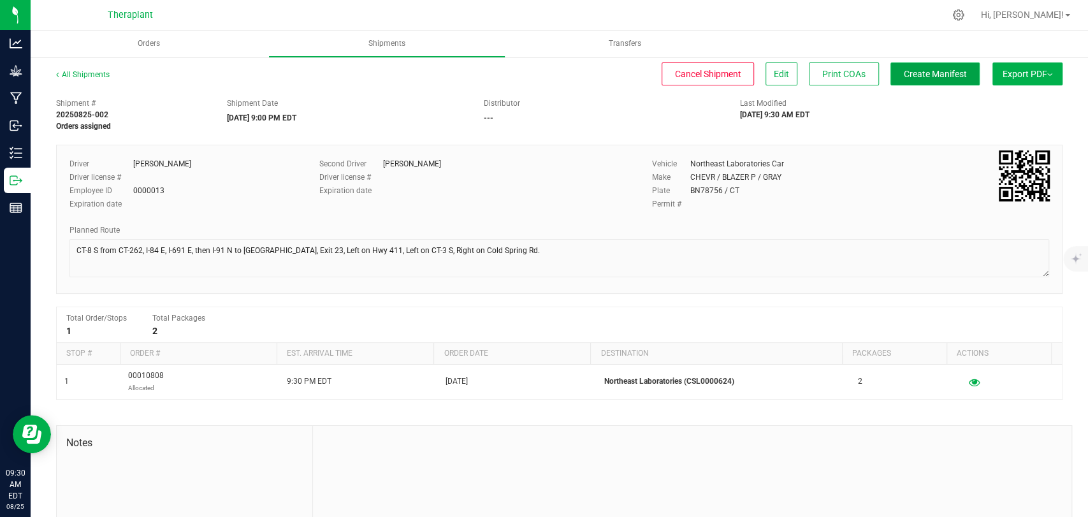
click at [925, 81] on button "Create Manifest" at bounding box center [934, 73] width 89 height 23
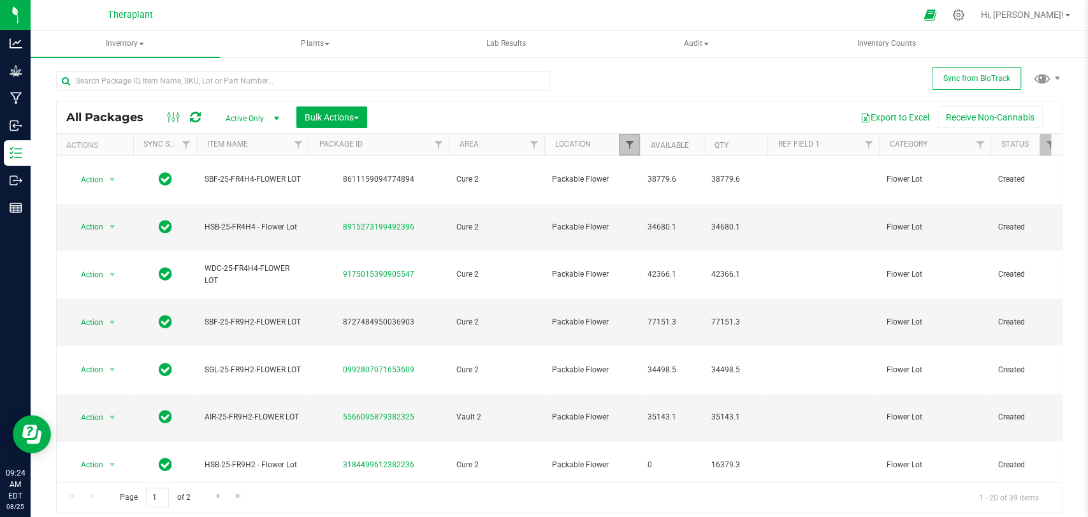
click at [627, 144] on span "Filter" at bounding box center [629, 145] width 10 height 10
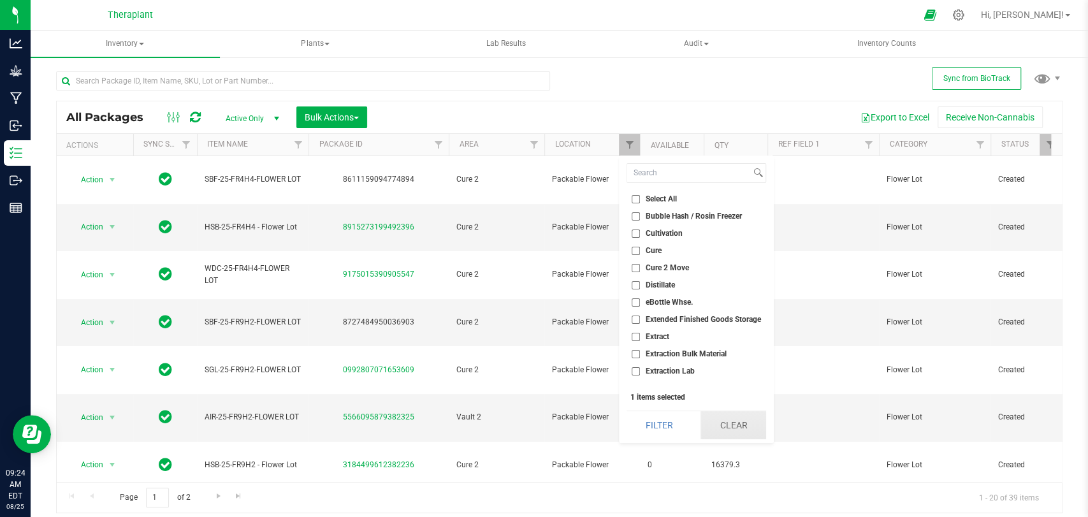
click at [736, 416] on button "Clear" at bounding box center [734, 425] width 66 height 28
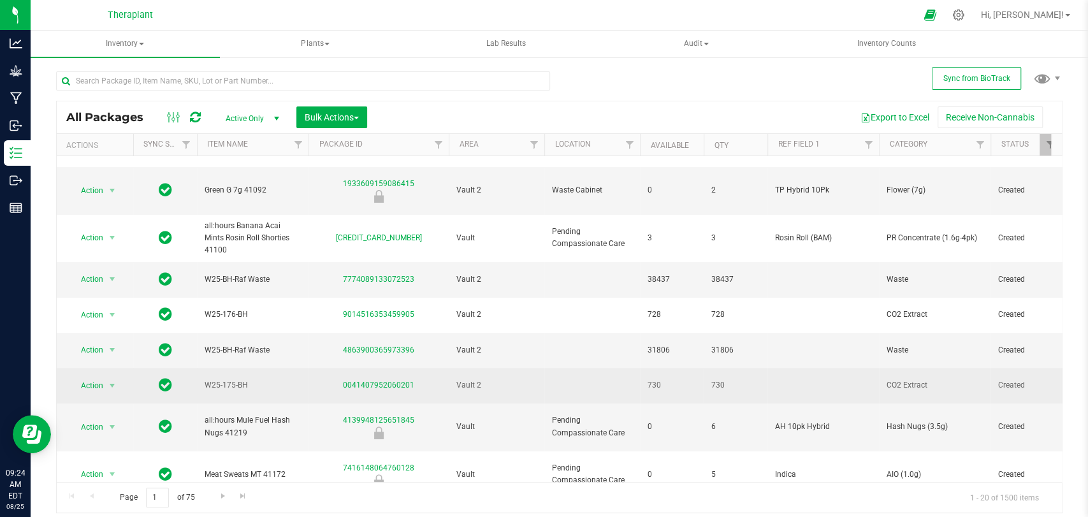
scroll to position [142, 0]
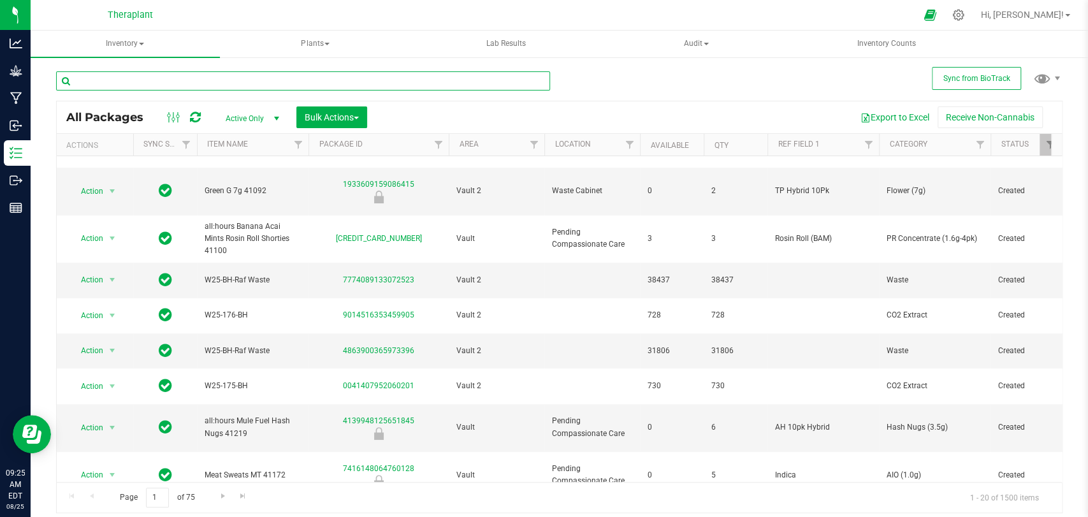
click at [400, 89] on input "text" at bounding box center [303, 80] width 494 height 19
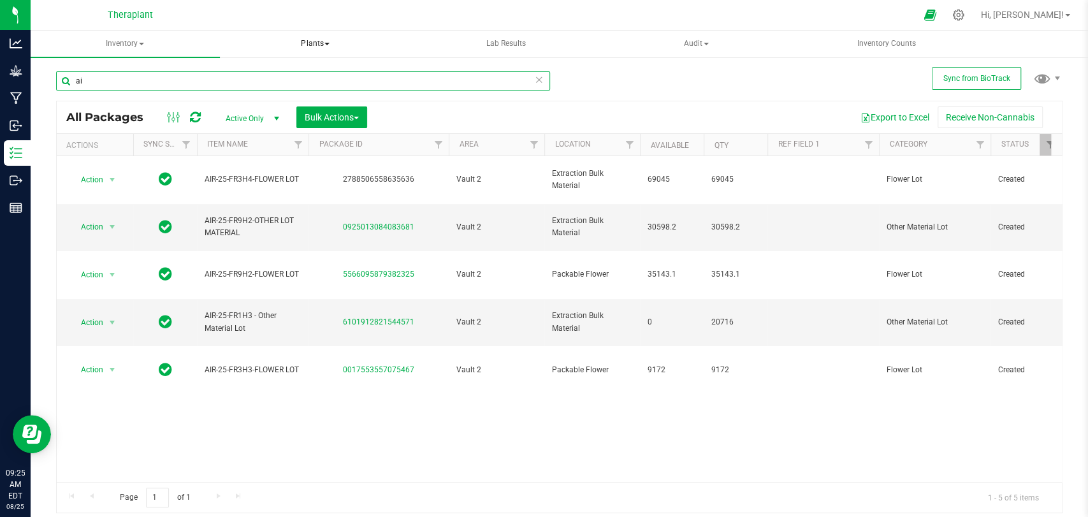
type input "a"
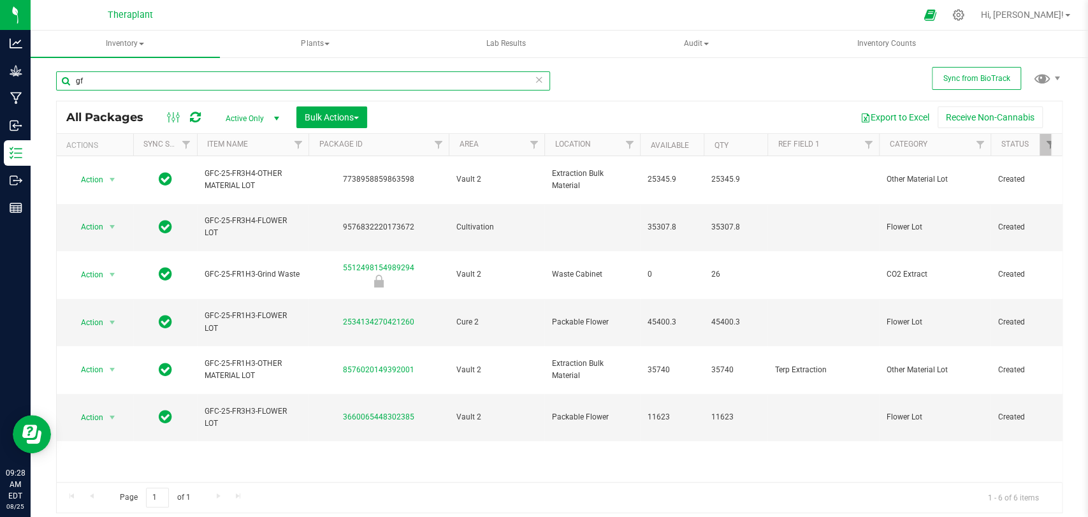
type input "g"
type input "41094"
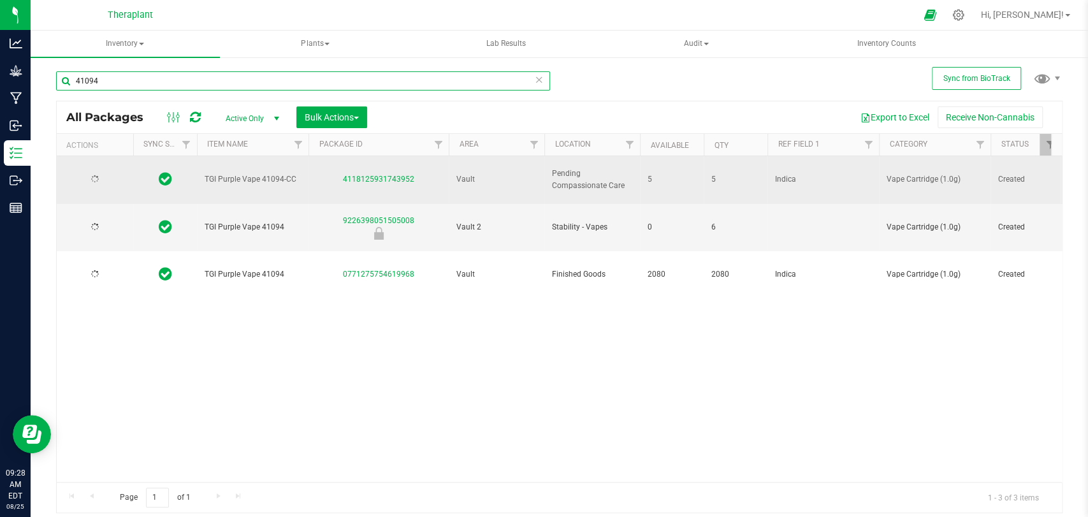
type input "[DATE]"
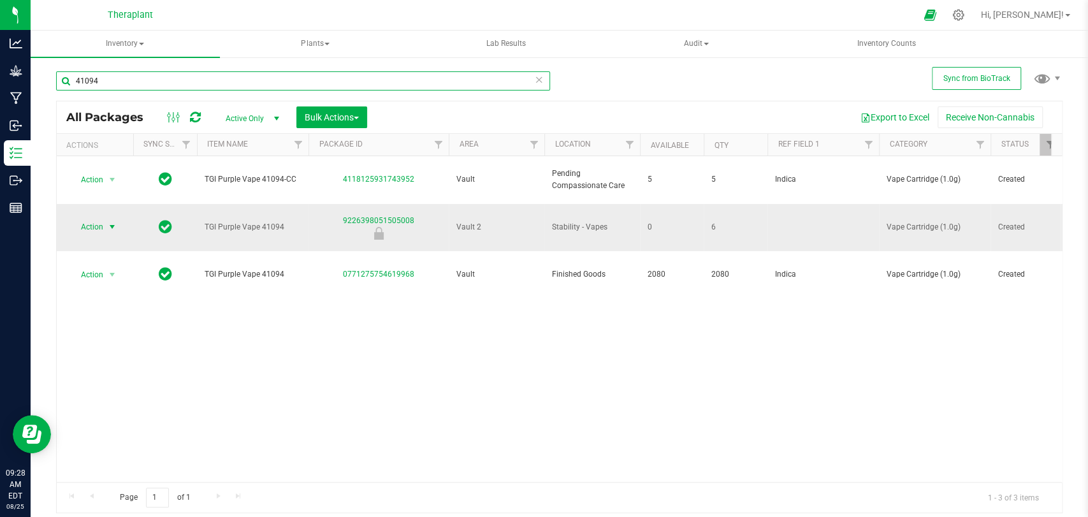
type input "41094"
click at [90, 218] on span "Action" at bounding box center [86, 227] width 34 height 18
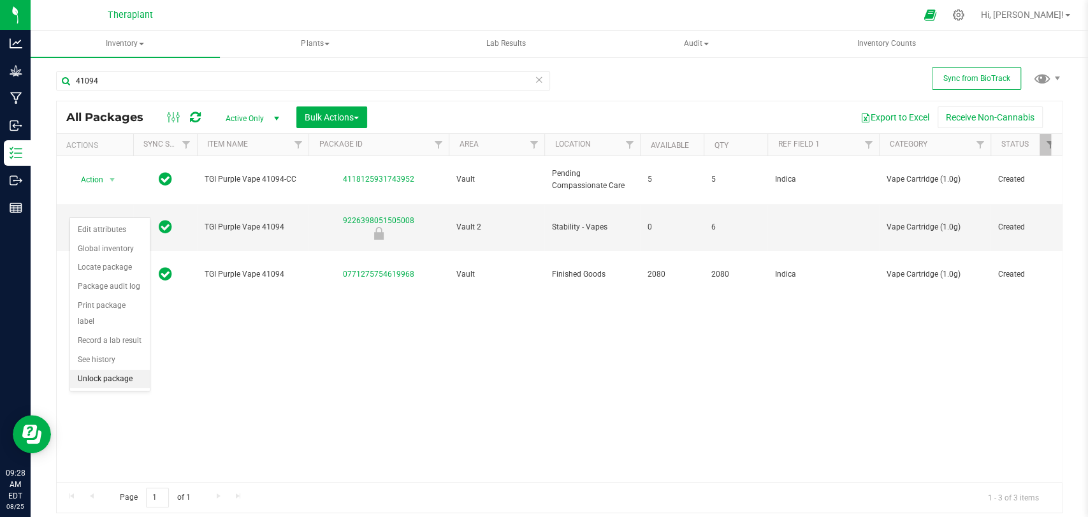
click at [118, 379] on li "Unlock package" at bounding box center [110, 379] width 80 height 19
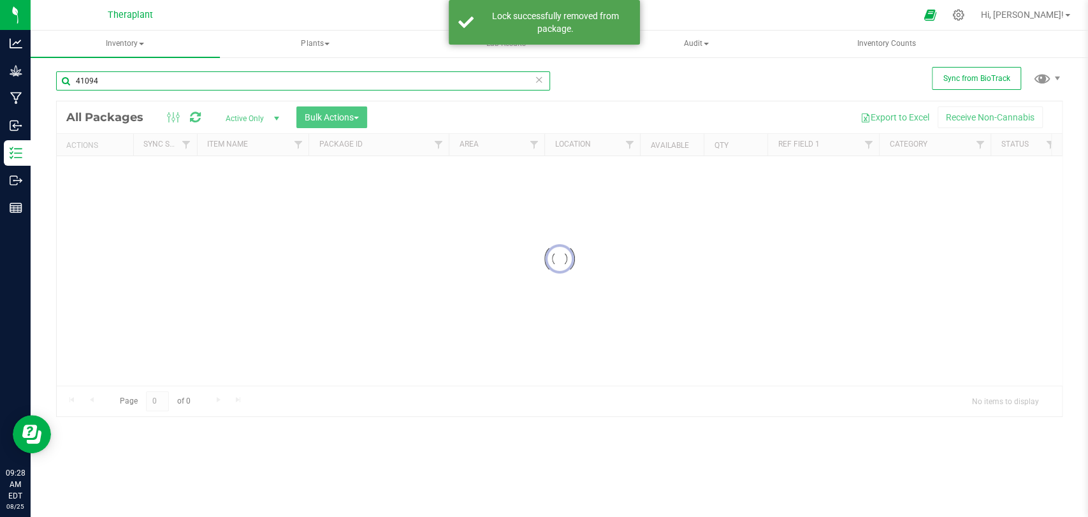
click at [136, 80] on input "41094" at bounding box center [303, 80] width 494 height 19
type input "41096"
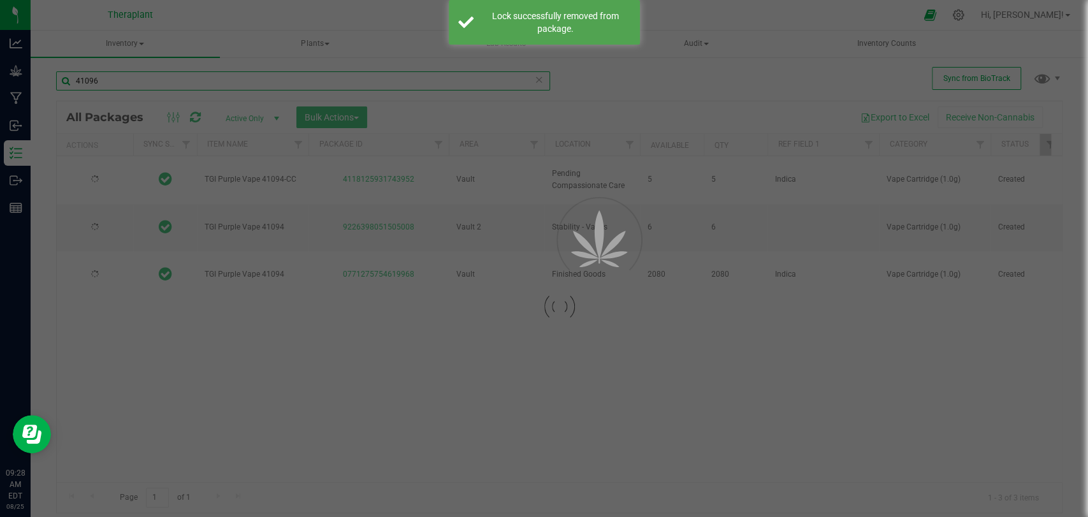
type input "[DATE]"
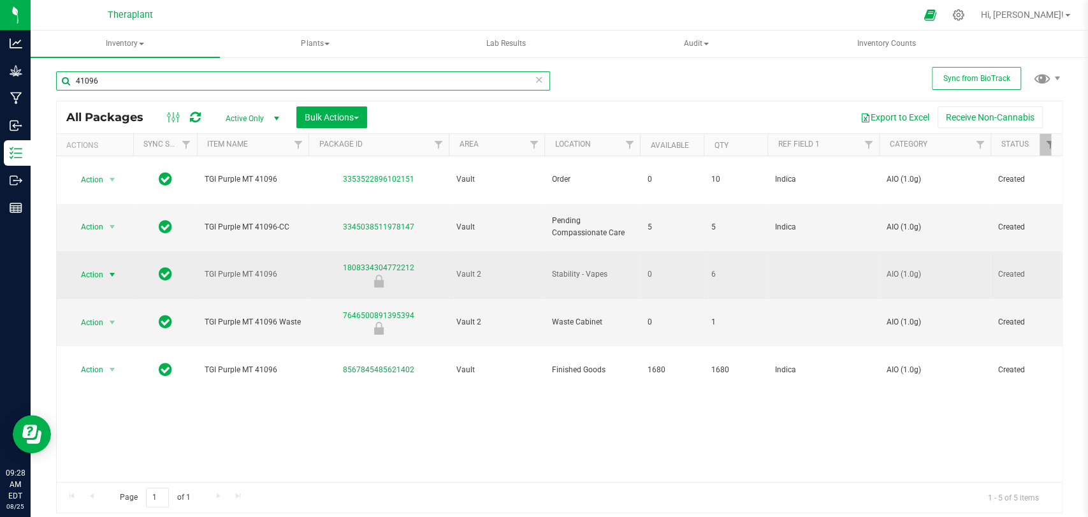
type input "41096"
click at [112, 270] on span "select" at bounding box center [112, 275] width 10 height 10
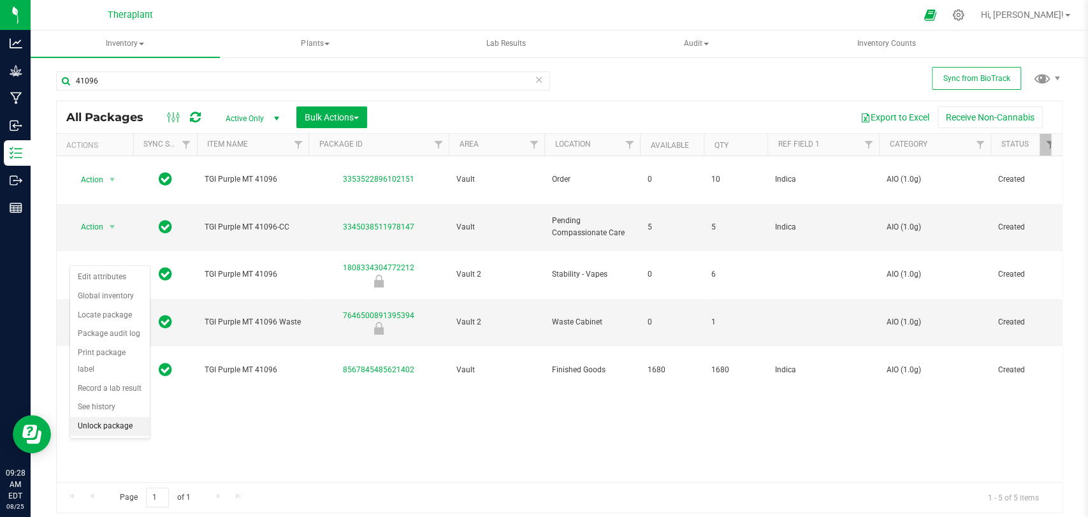
click at [101, 425] on li "Unlock package" at bounding box center [110, 426] width 80 height 19
click at [535, 73] on icon at bounding box center [539, 78] width 9 height 15
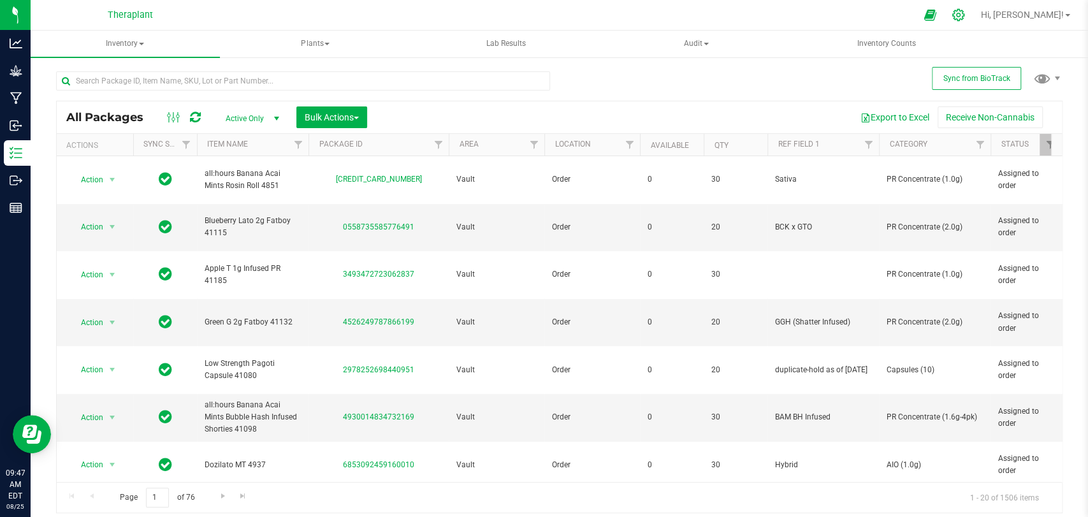
click at [964, 18] on icon at bounding box center [958, 15] width 12 height 12
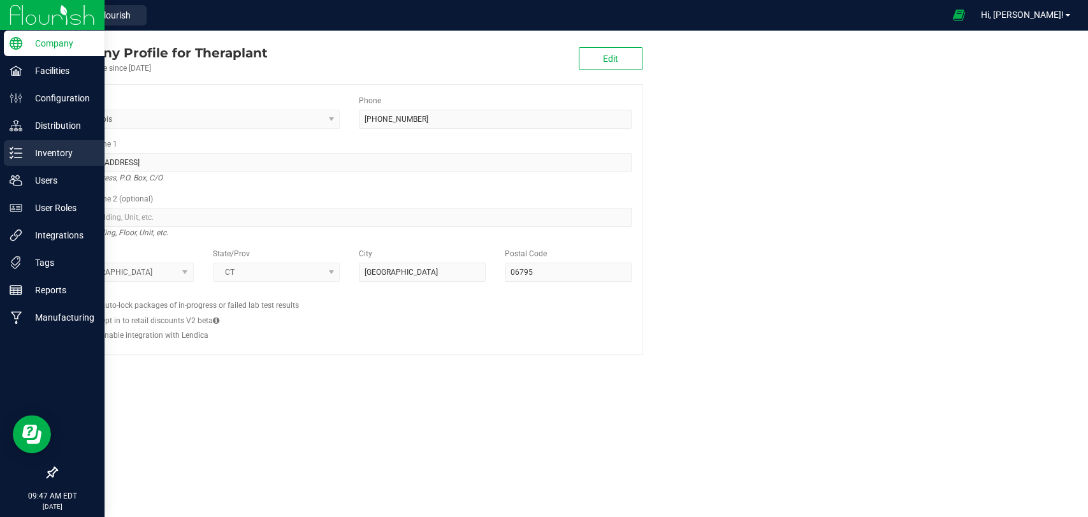
click at [3, 161] on link "Inventory" at bounding box center [52, 153] width 105 height 27
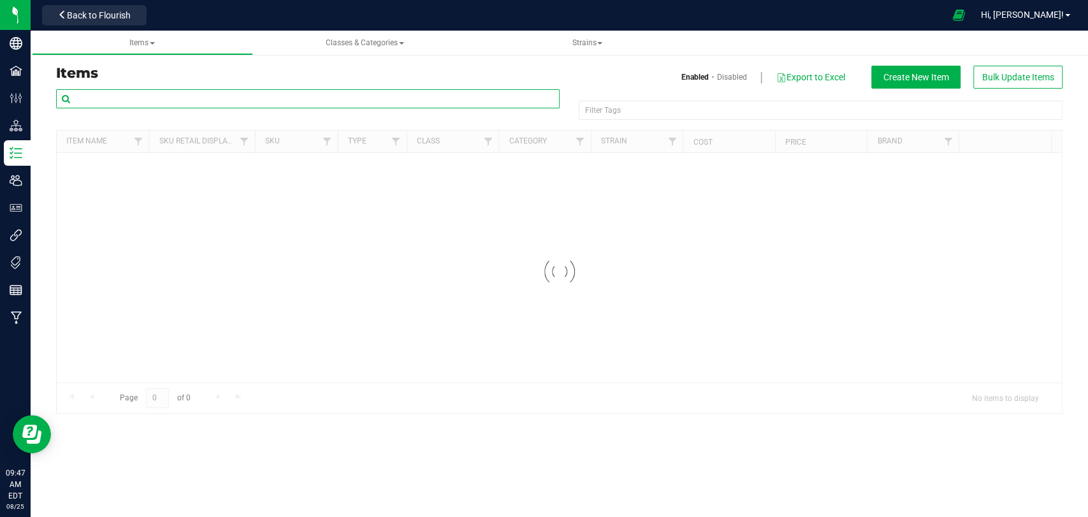
click at [177, 93] on input "text" at bounding box center [308, 98] width 504 height 19
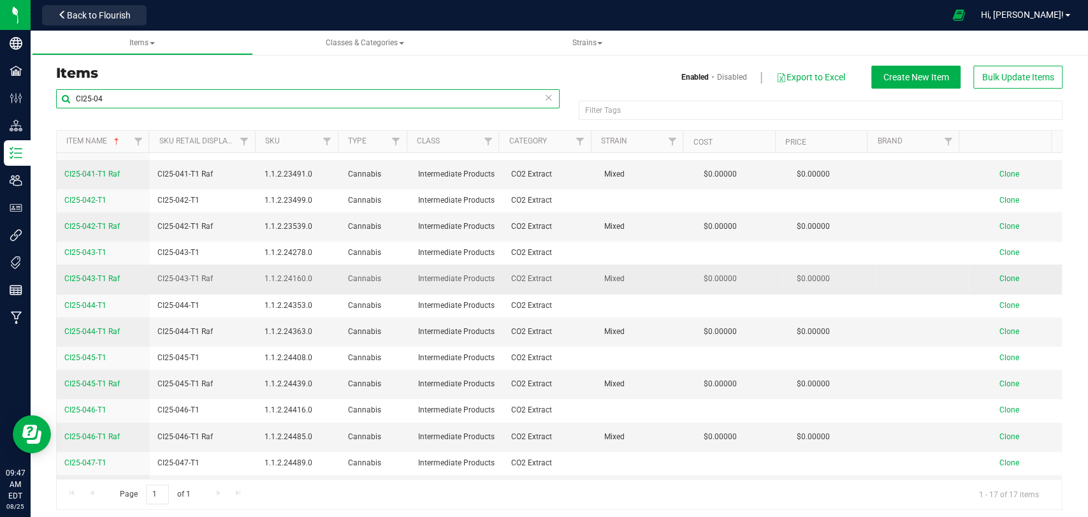
scroll to position [115, 0]
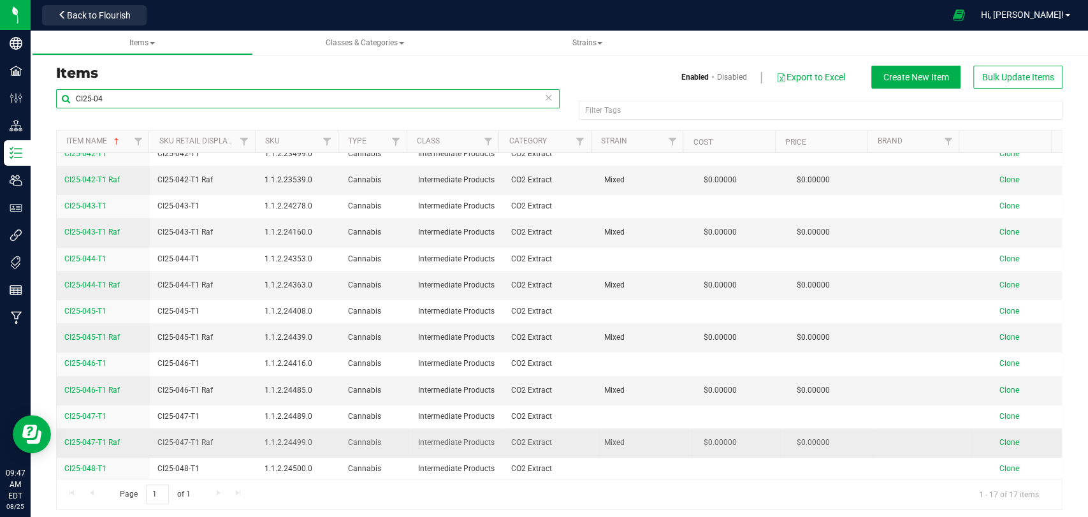
type input "CI25-04"
click at [999, 438] on span "Clone" at bounding box center [1009, 442] width 20 height 9
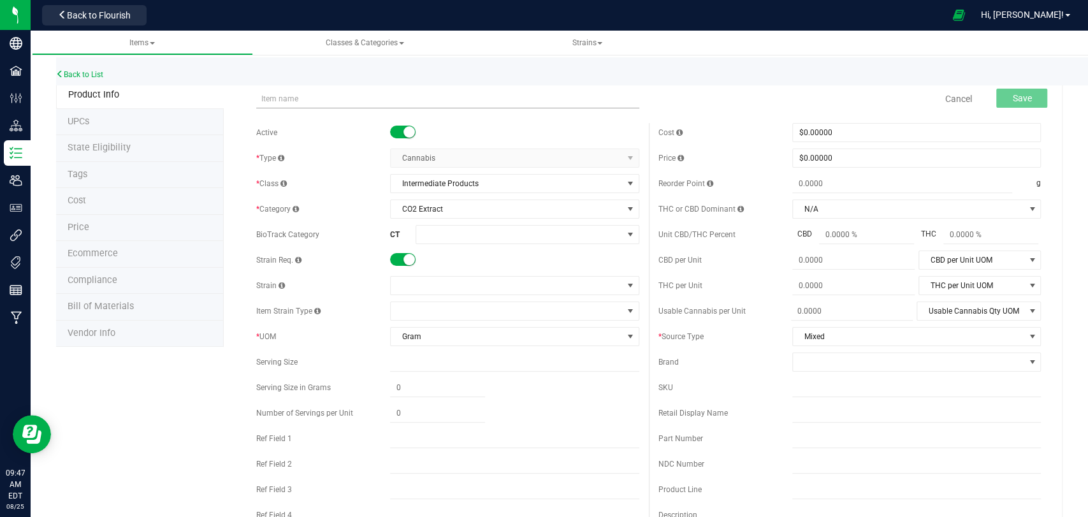
click at [290, 101] on input "text" at bounding box center [447, 98] width 382 height 19
type input "CI25-048-T1 Raf"
click at [439, 284] on span at bounding box center [506, 286] width 231 height 18
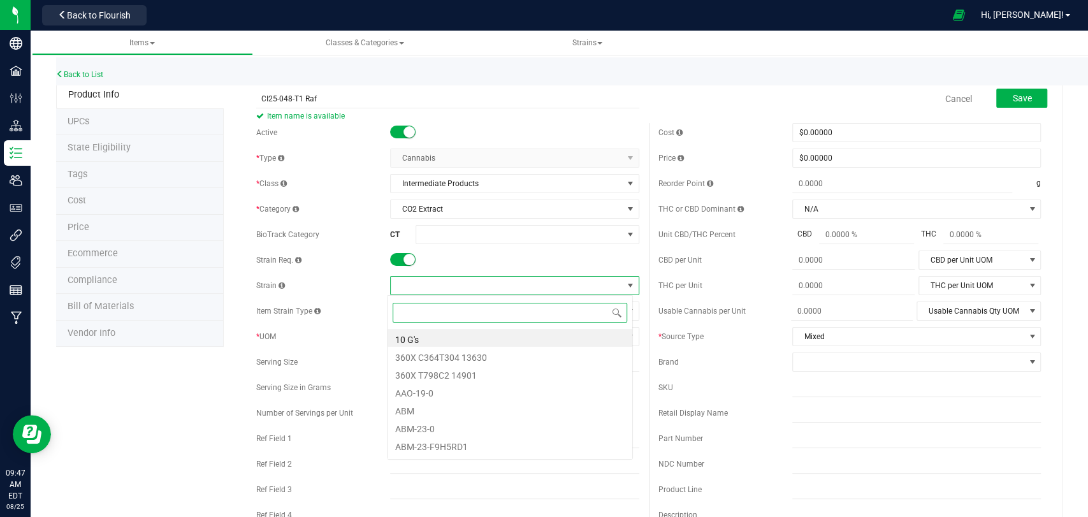
scroll to position [18, 245]
type input "mixed"
click at [432, 334] on li "Mixed" at bounding box center [510, 338] width 245 height 18
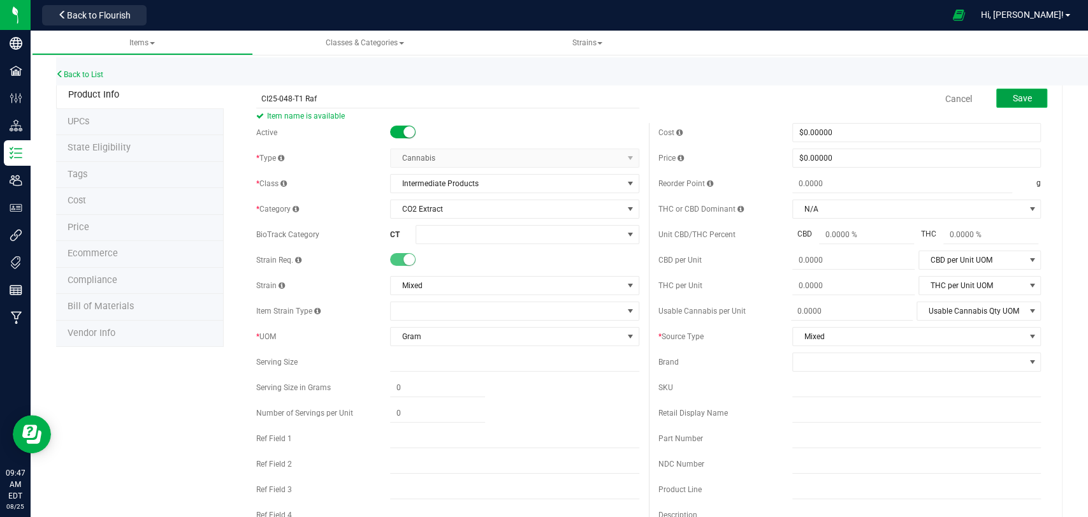
click at [1014, 94] on span "Save" at bounding box center [1021, 98] width 19 height 10
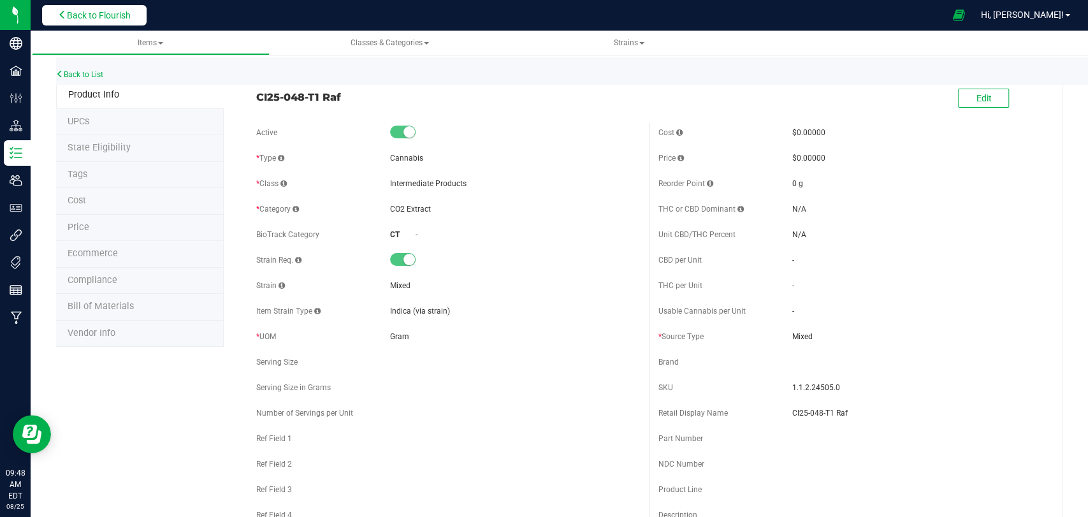
click at [66, 10] on icon at bounding box center [62, 14] width 9 height 9
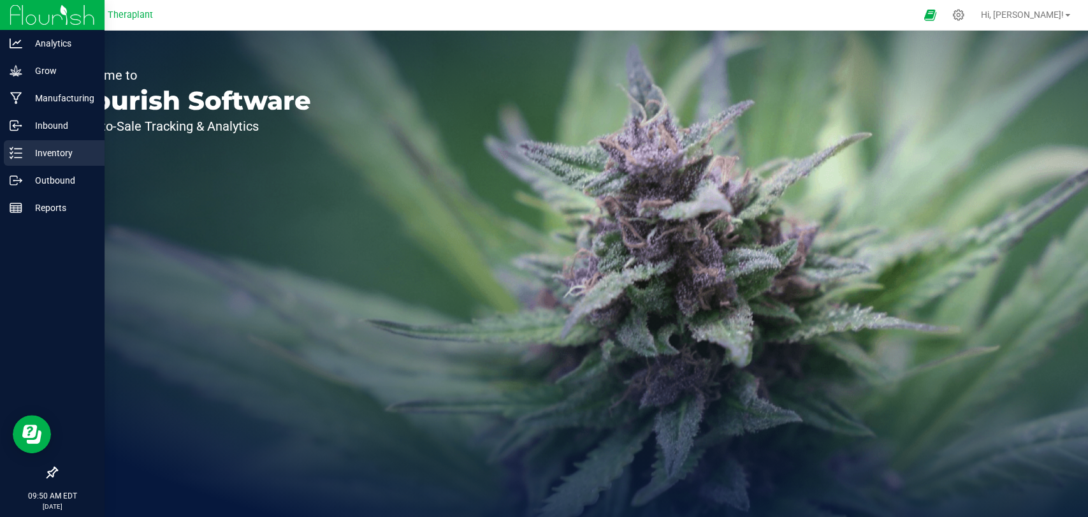
click at [10, 147] on icon at bounding box center [16, 153] width 13 height 13
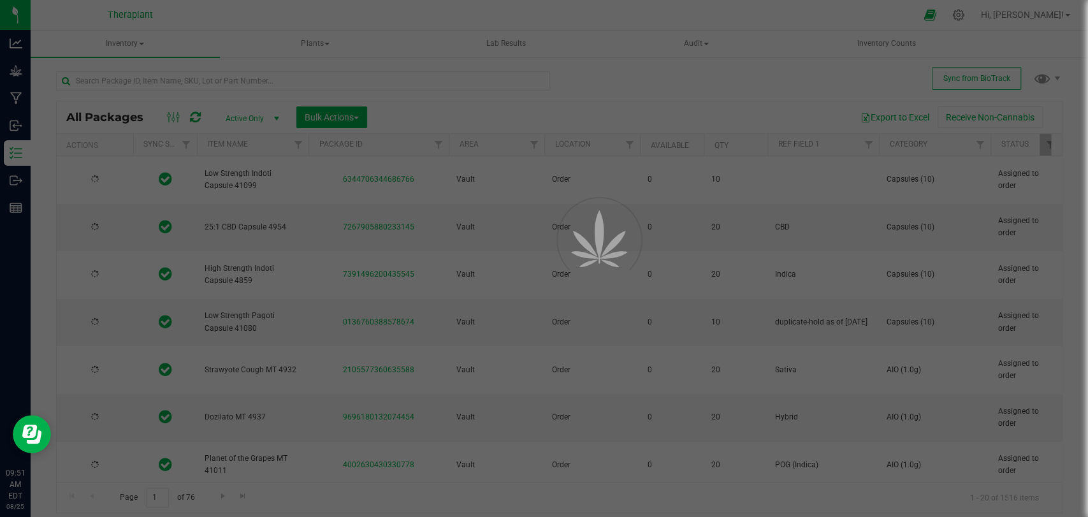
type input "[DATE]"
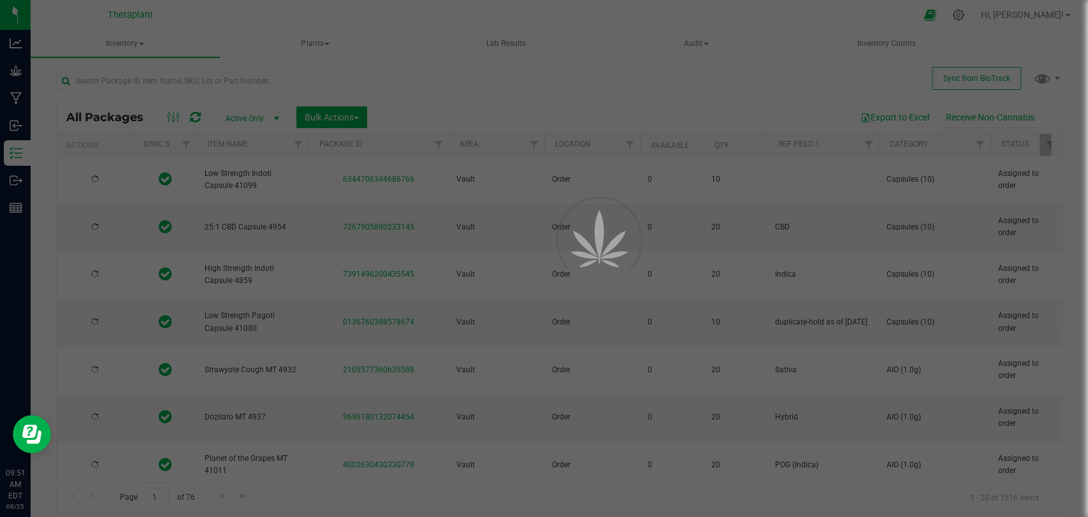
type input "[DATE]"
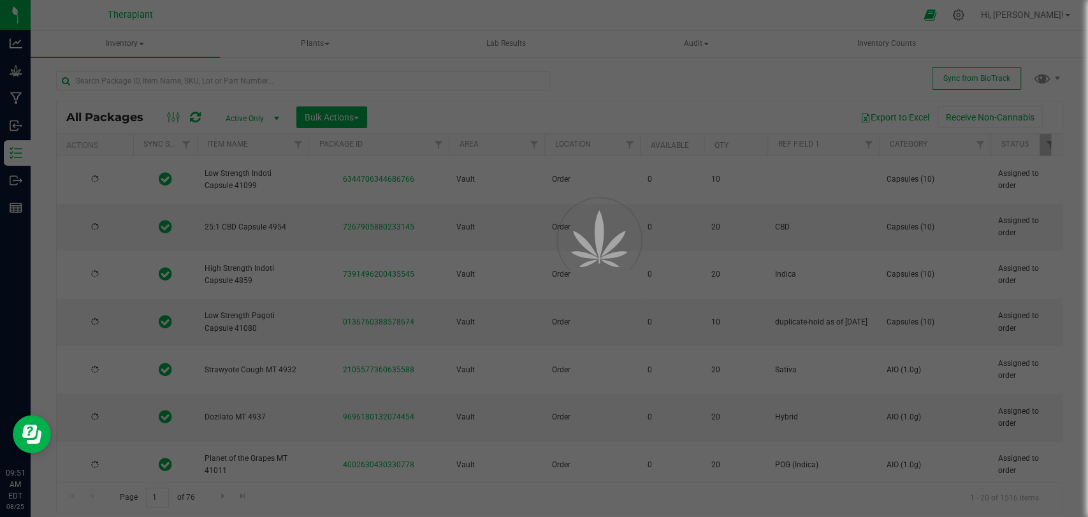
type input "[DATE]"
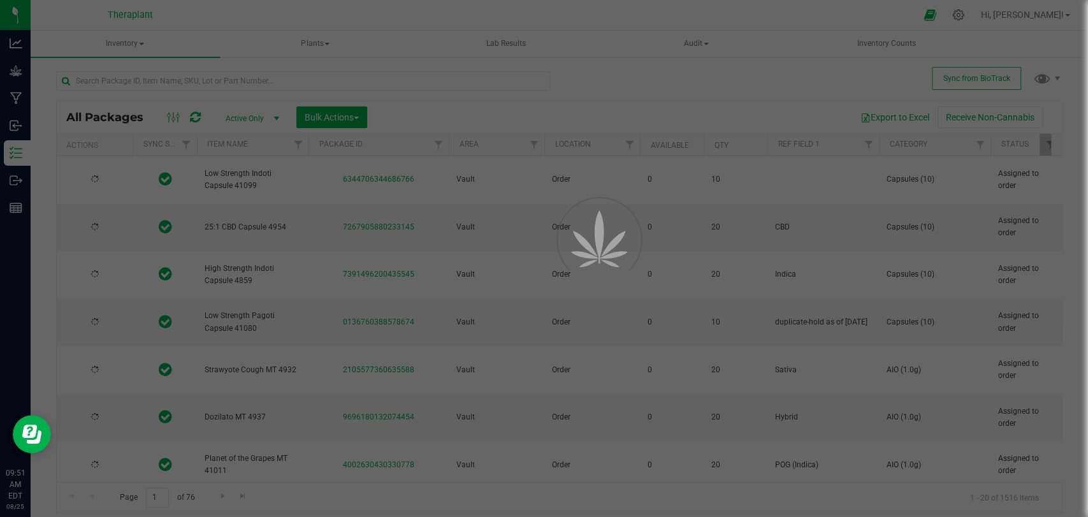
type input "[DATE]"
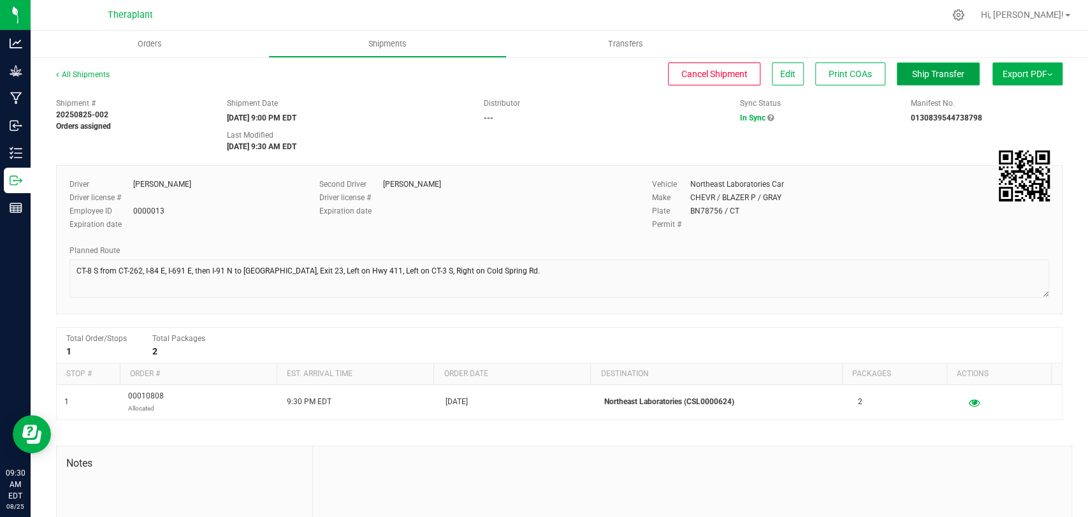
click at [923, 78] on span "Ship Transfer" at bounding box center [938, 74] width 52 height 10
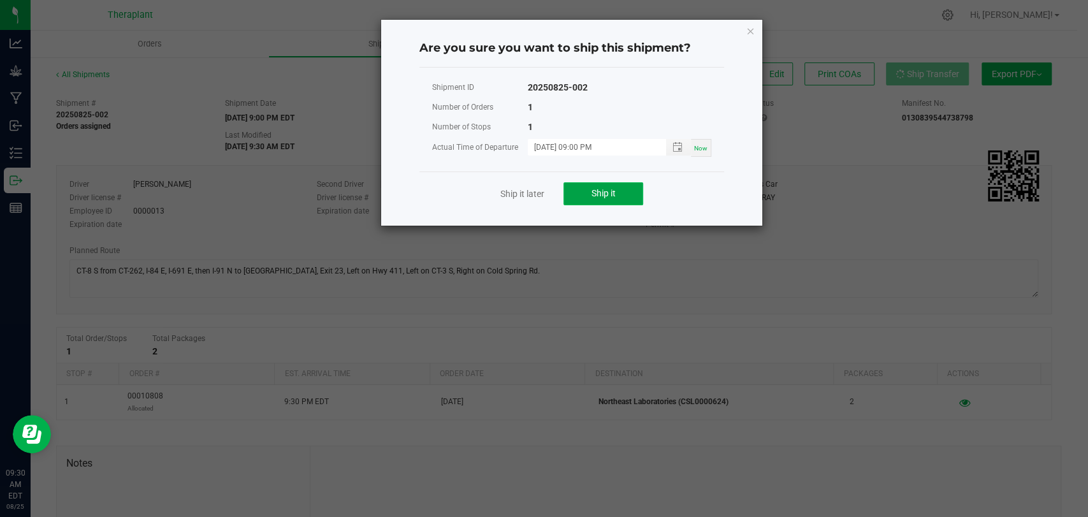
click at [583, 198] on button "Ship it" at bounding box center [603, 193] width 80 height 23
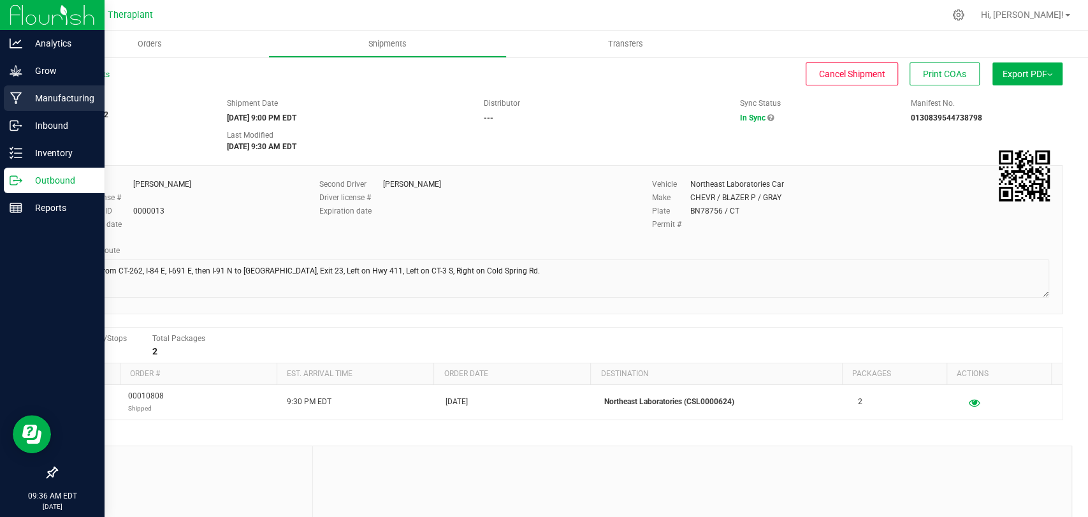
click at [20, 97] on icon at bounding box center [16, 98] width 12 height 13
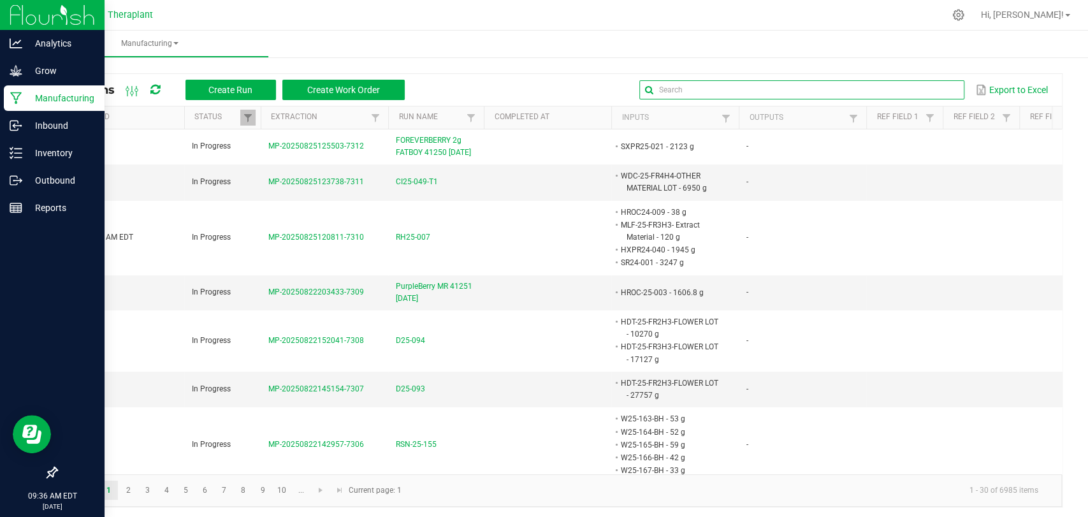
click at [916, 92] on input "text" at bounding box center [801, 89] width 325 height 19
type input "sbc"
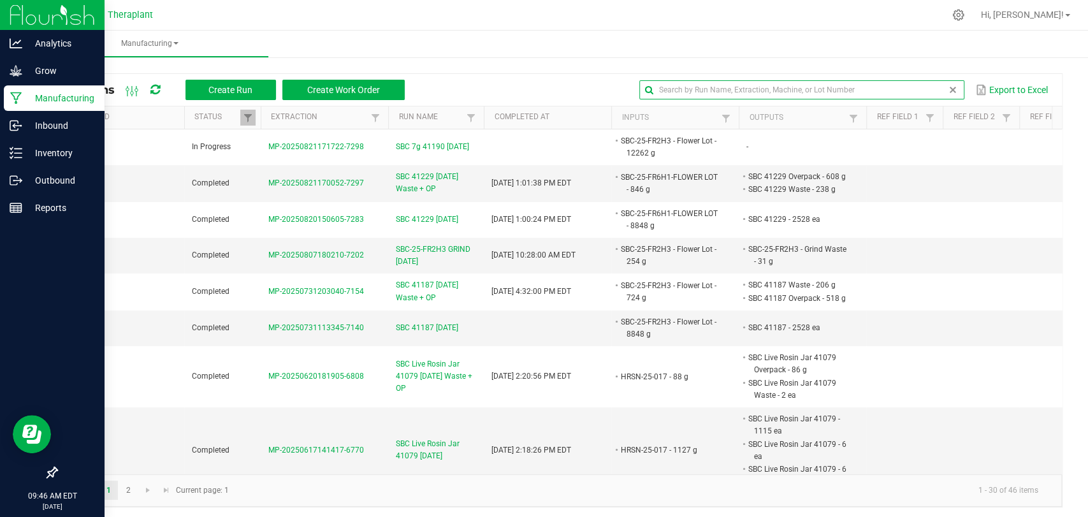
click at [948, 89] on span at bounding box center [953, 90] width 10 height 10
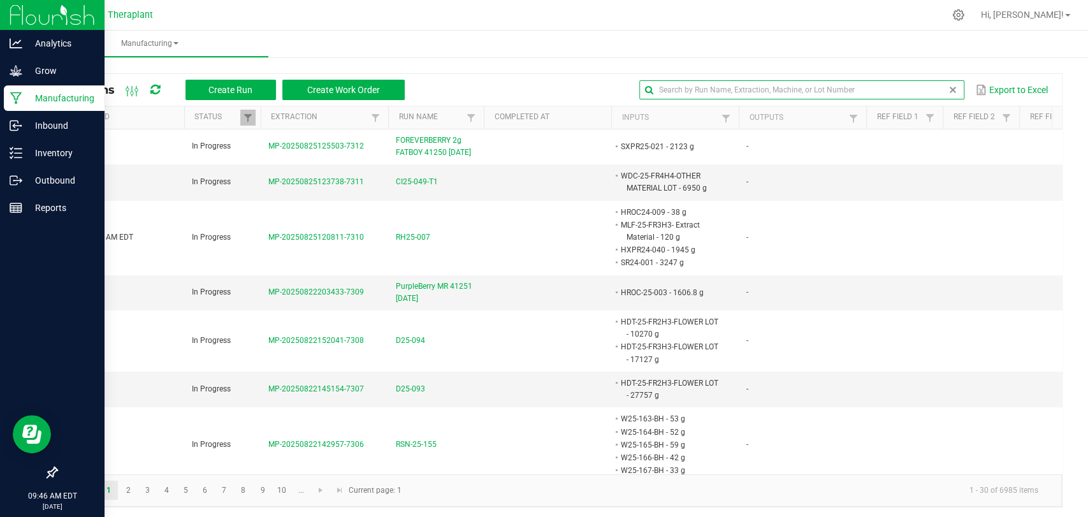
click at [669, 83] on input "text" at bounding box center [801, 89] width 325 height 19
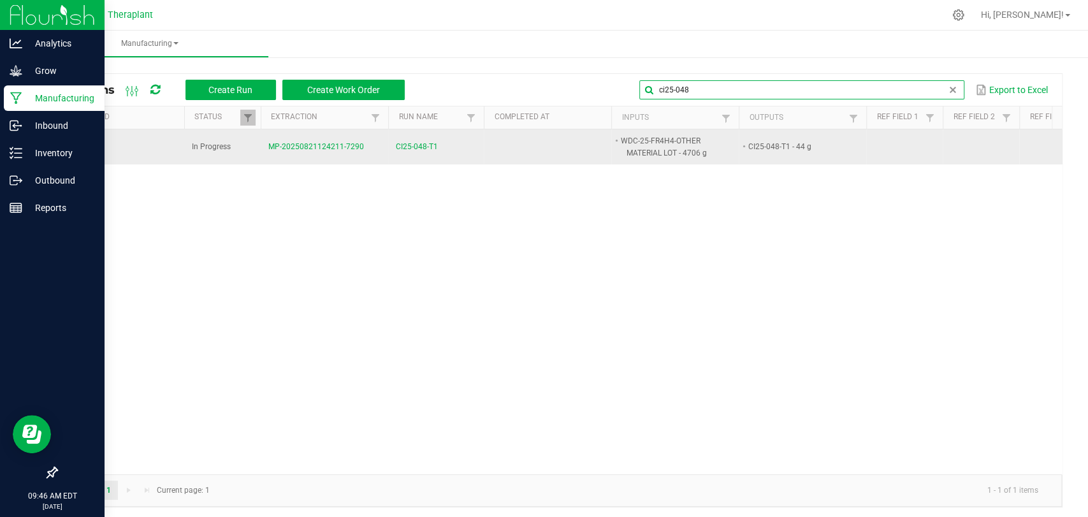
type input "ci25-048"
click at [421, 142] on span "CI25-048-T1" at bounding box center [417, 147] width 42 height 12
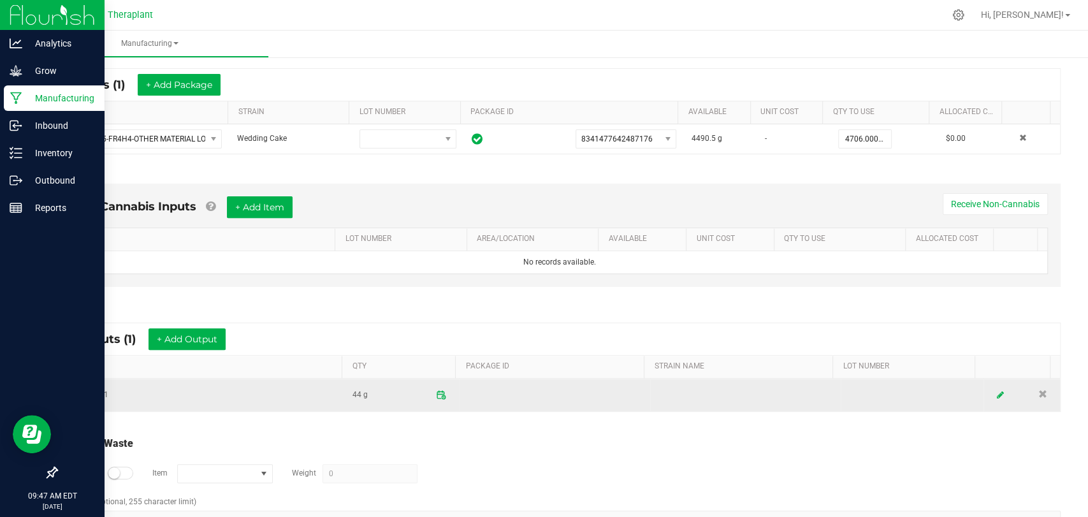
scroll to position [268, 0]
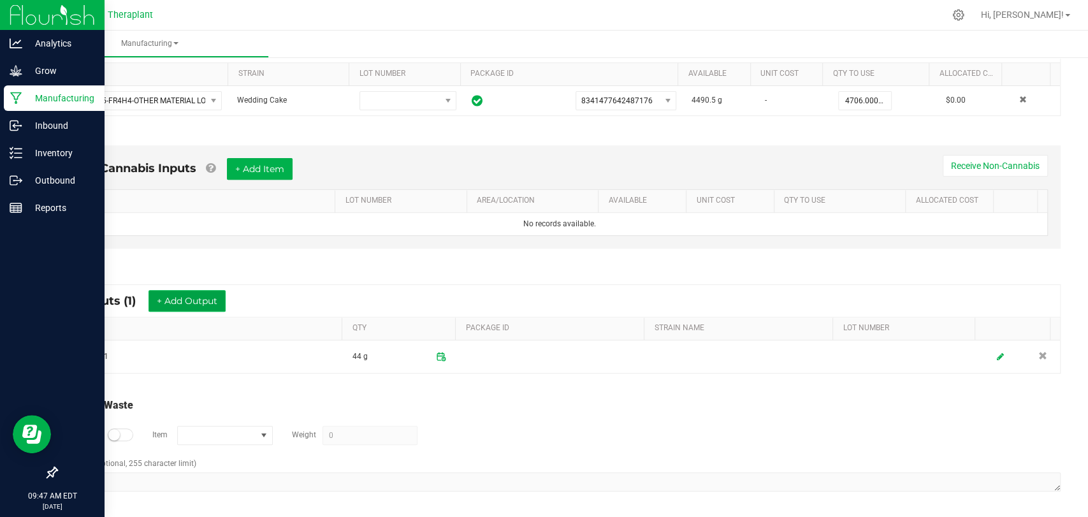
click at [169, 306] on button "+ Add Output" at bounding box center [187, 301] width 77 height 22
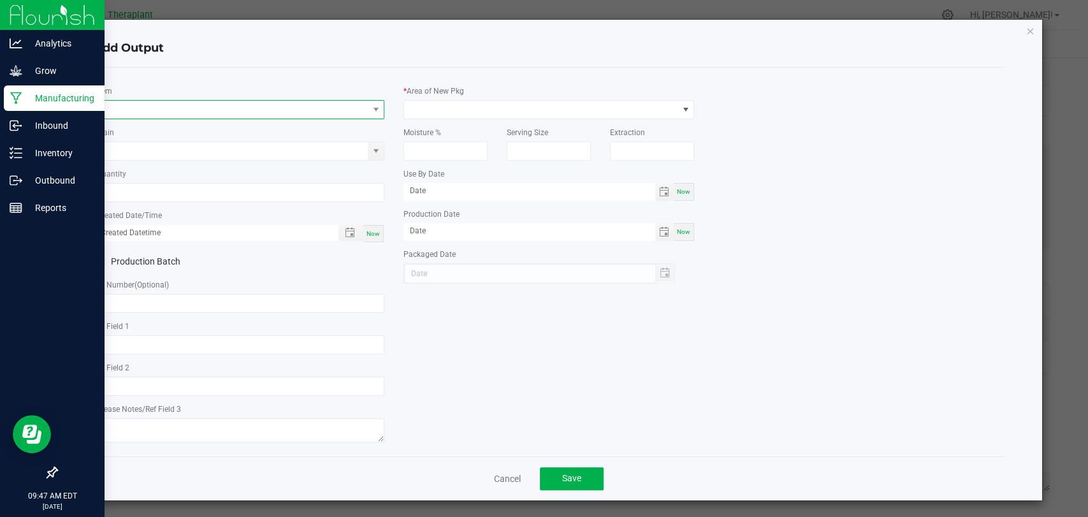
click at [240, 108] on span "NO DATA FOUND" at bounding box center [230, 110] width 273 height 18
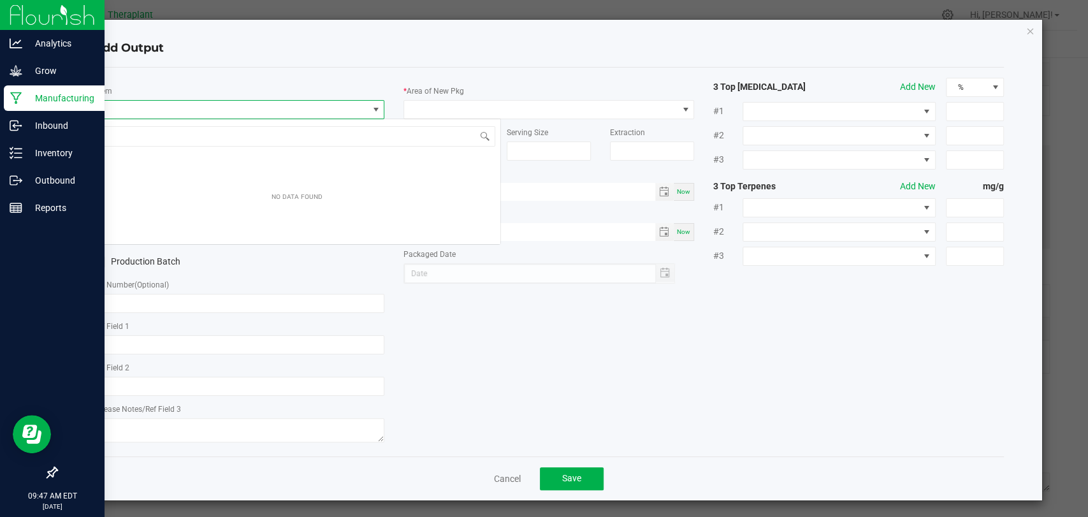
scroll to position [18, 287]
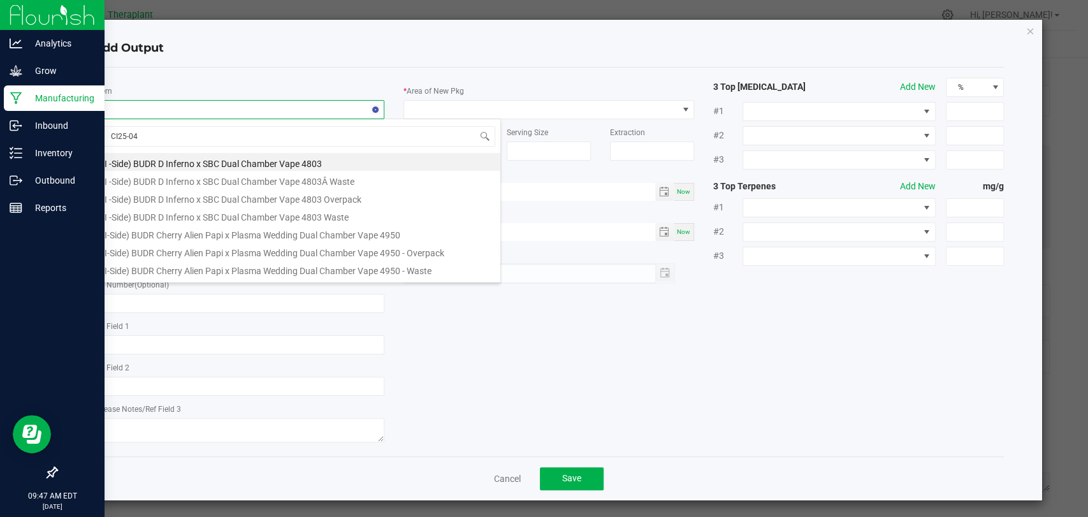
type input "CI25-048"
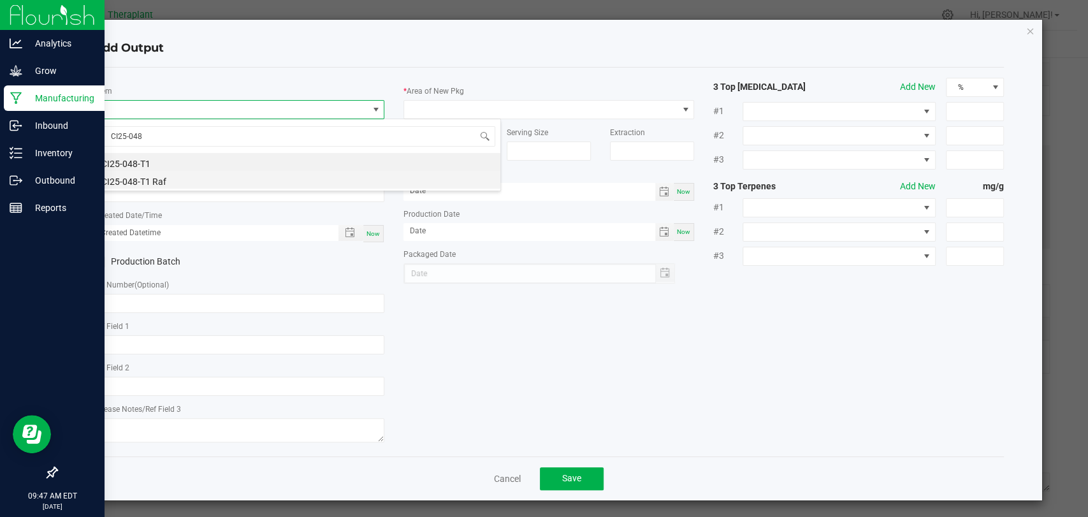
click at [152, 178] on li "CI25-048-T1 Raf" at bounding box center [297, 180] width 407 height 18
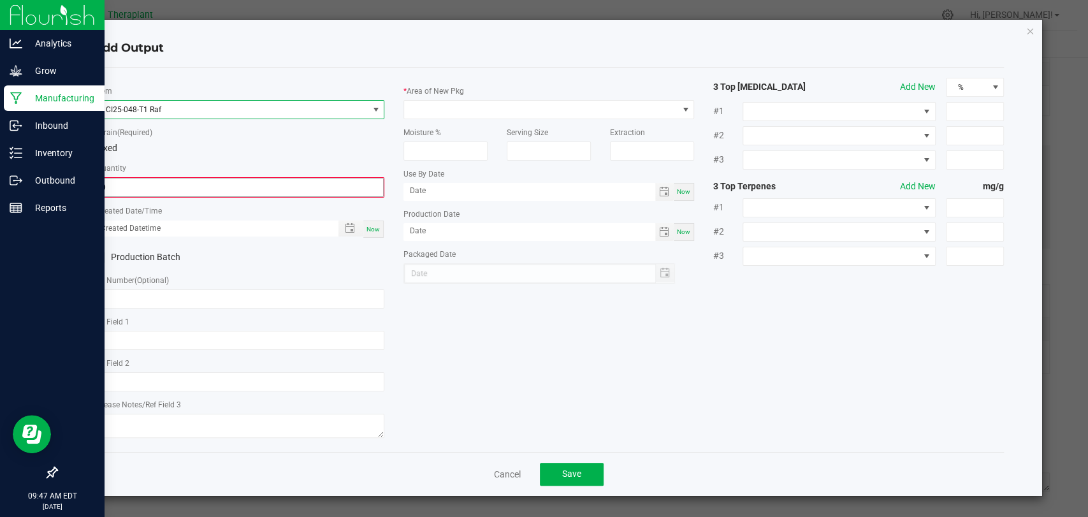
click at [148, 180] on input "0" at bounding box center [239, 187] width 288 height 18
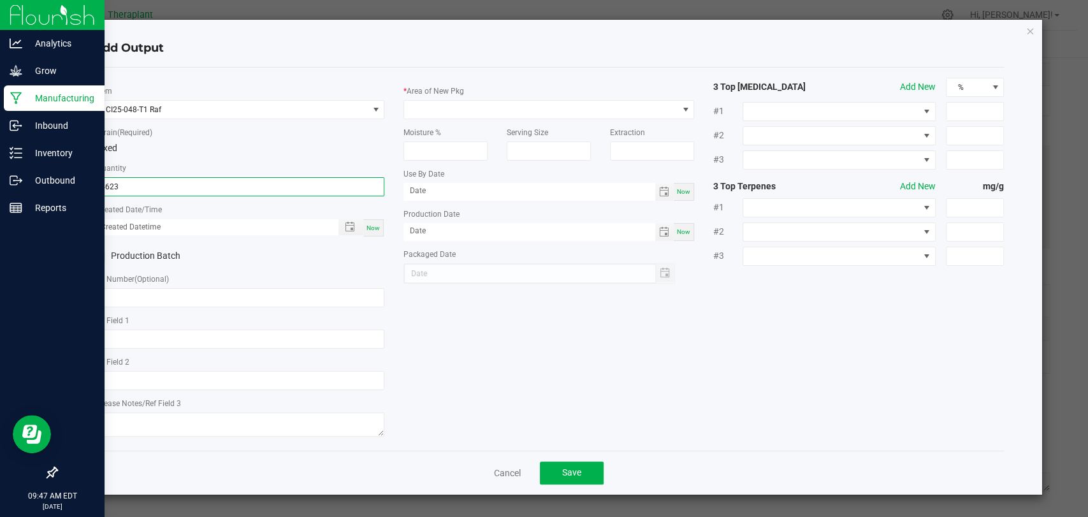
type input "4623.0000 g"
click at [375, 229] on span "Now" at bounding box center [373, 227] width 13 height 7
type input "08/25/2025 9:47 AM"
type input "[DATE]"
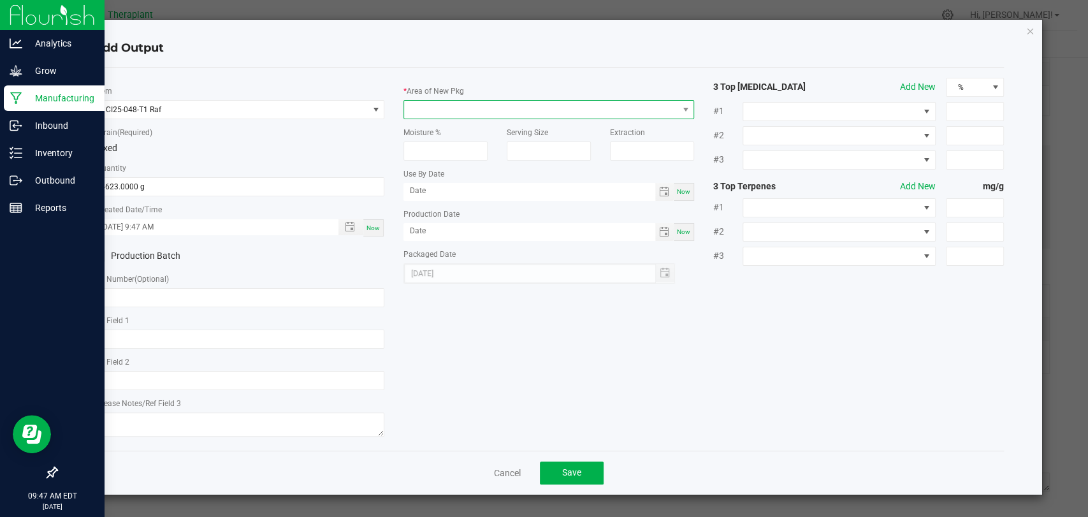
click at [454, 110] on span at bounding box center [540, 110] width 273 height 18
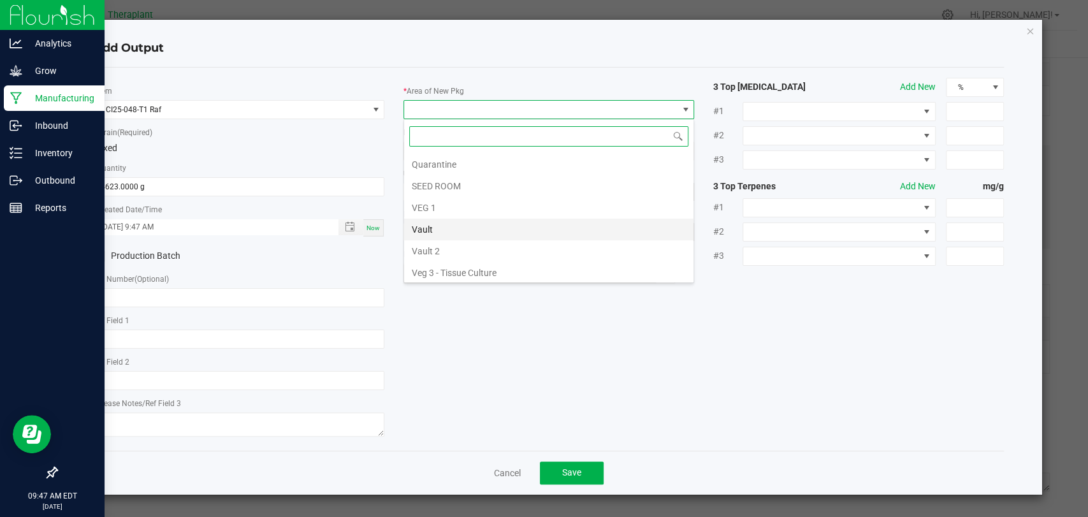
scroll to position [238, 0]
click at [442, 225] on li "Vault 2" at bounding box center [548, 229] width 289 height 22
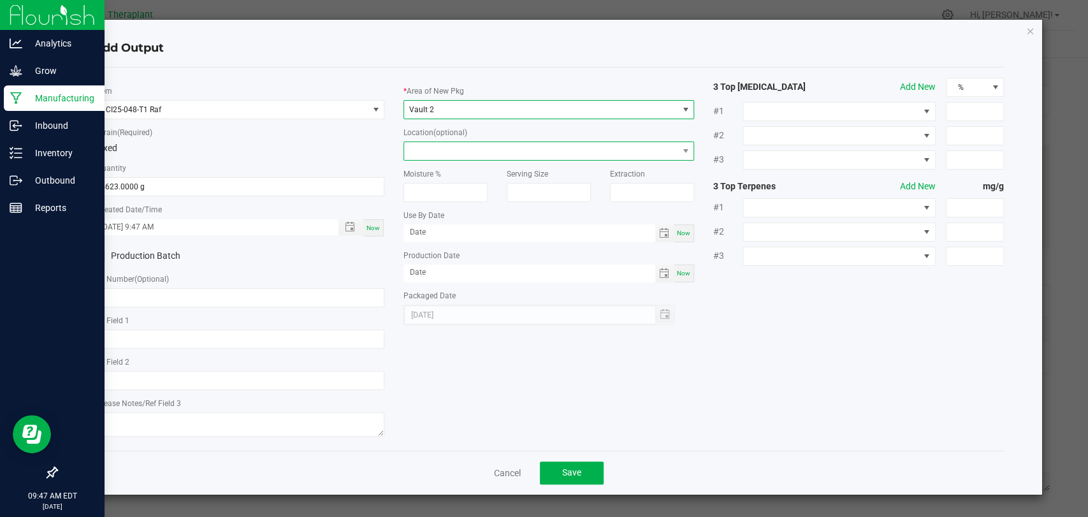
click at [455, 153] on span at bounding box center [540, 151] width 273 height 18
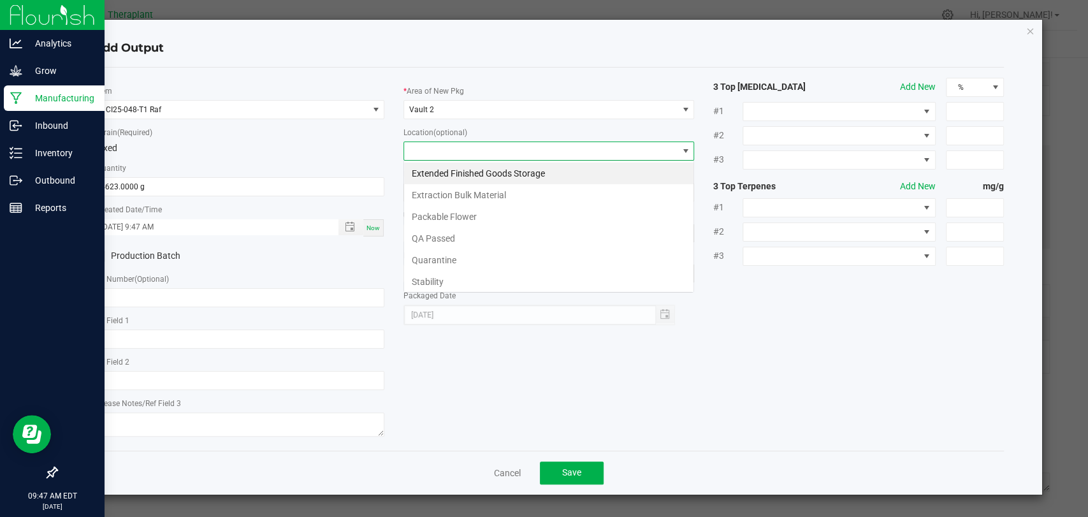
scroll to position [18, 291]
click at [455, 192] on li "Extraction Bulk Material" at bounding box center [548, 195] width 289 height 22
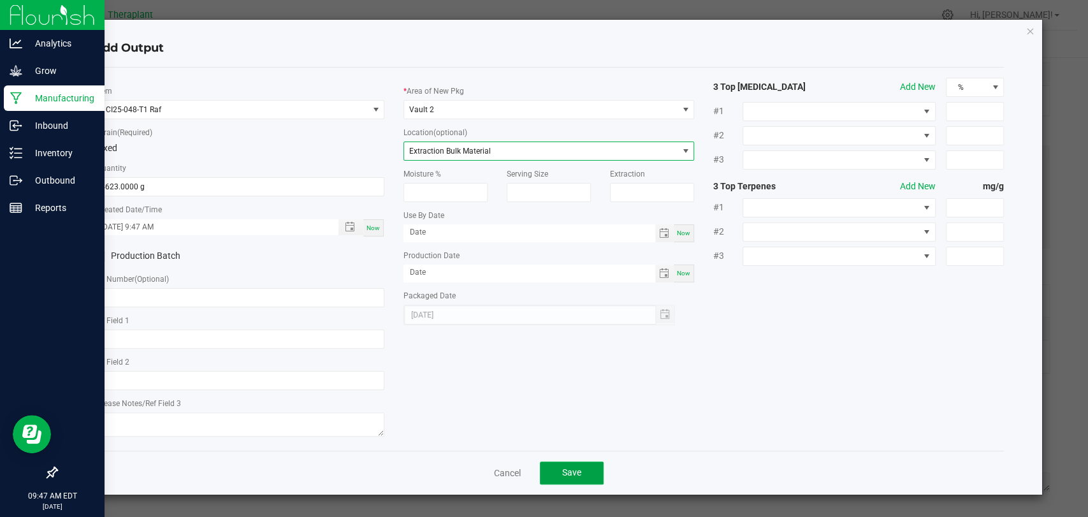
click at [576, 475] on span "Save" at bounding box center [571, 472] width 19 height 10
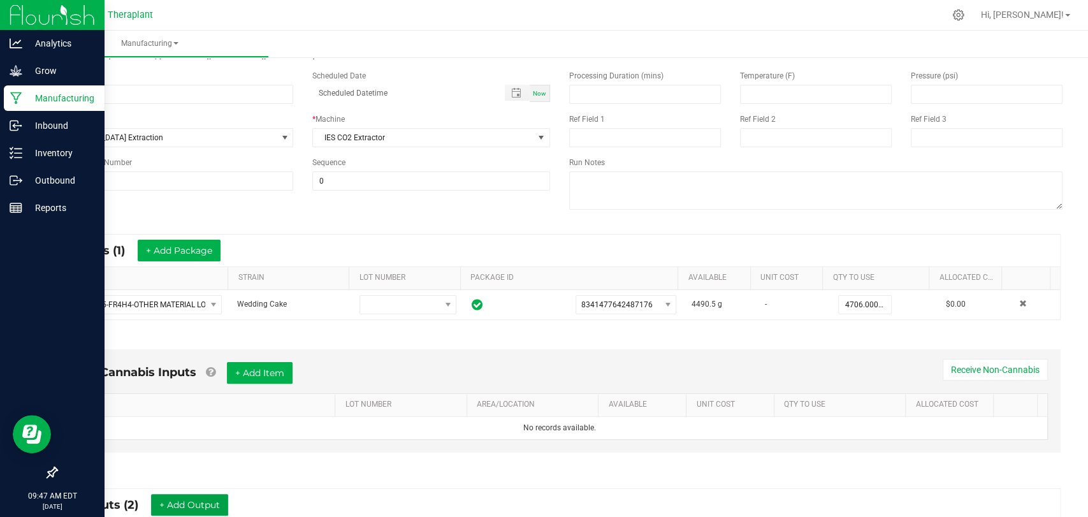
scroll to position [0, 0]
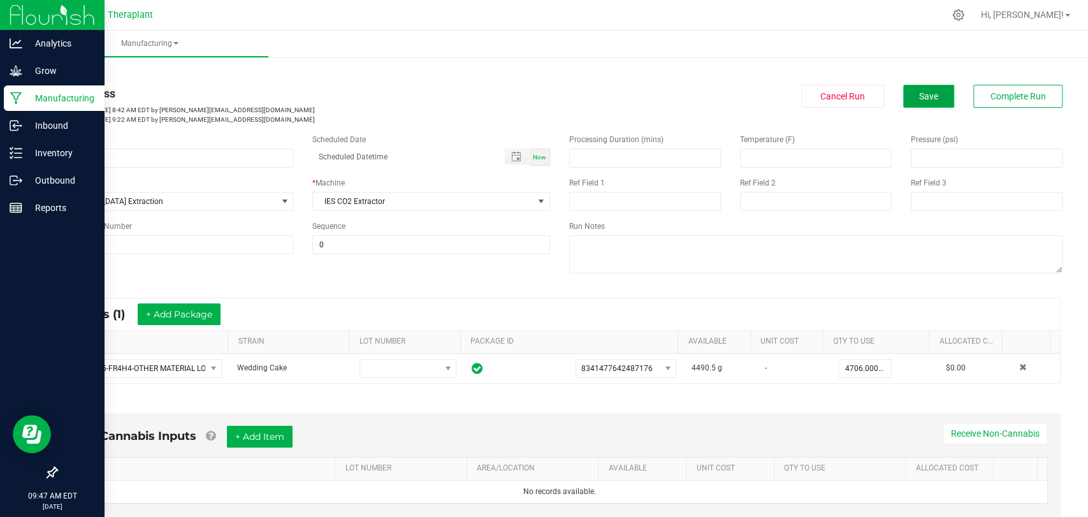
click at [919, 96] on span "Save" at bounding box center [928, 96] width 19 height 10
click at [1014, 93] on span "Complete Run" at bounding box center [1018, 96] width 55 height 10
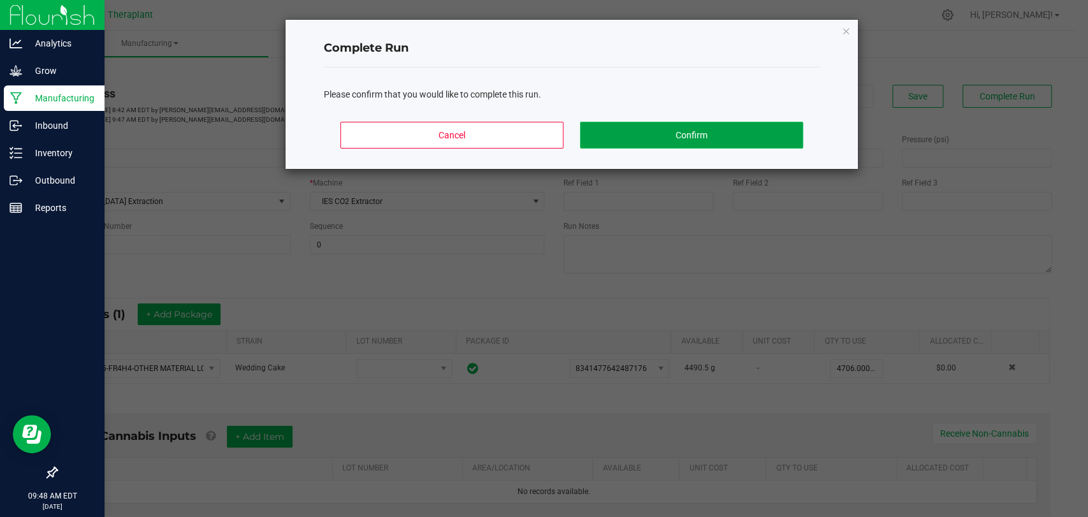
click at [774, 124] on button "Confirm" at bounding box center [691, 135] width 223 height 27
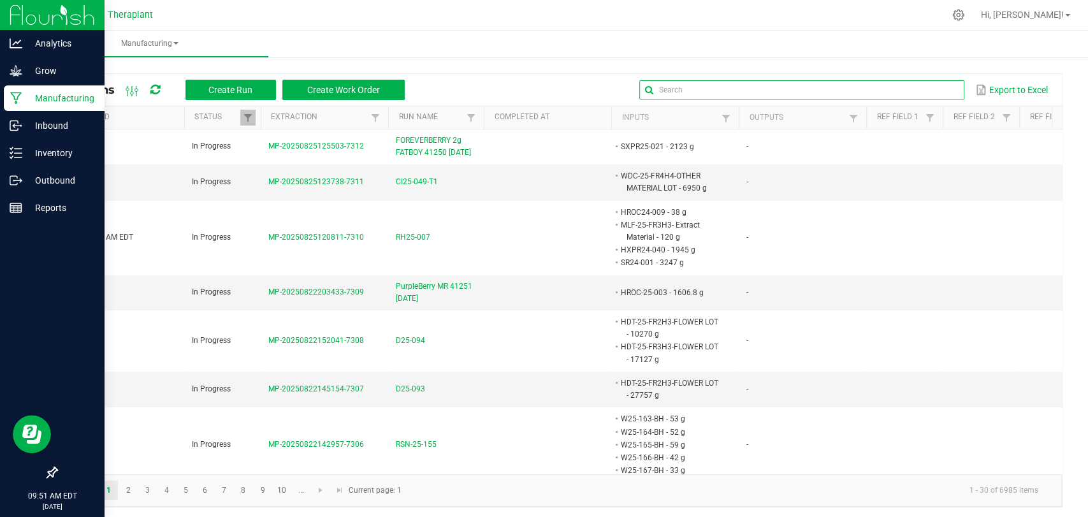
click at [928, 85] on input "text" at bounding box center [801, 89] width 325 height 19
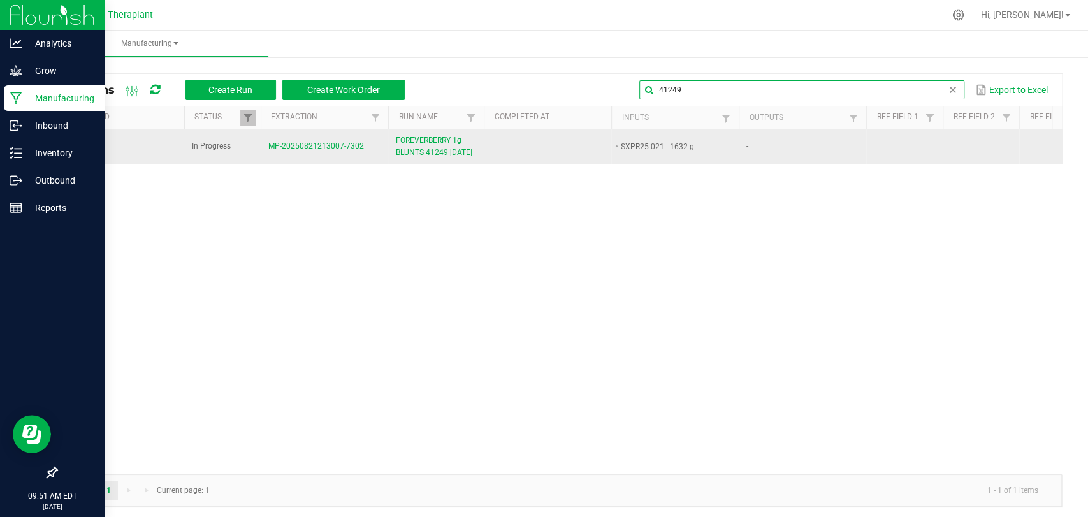
type input "41249"
click at [426, 159] on span "FOREVERBERRY 1g BLUNTS 41249 08/22/25" at bounding box center [436, 146] width 80 height 24
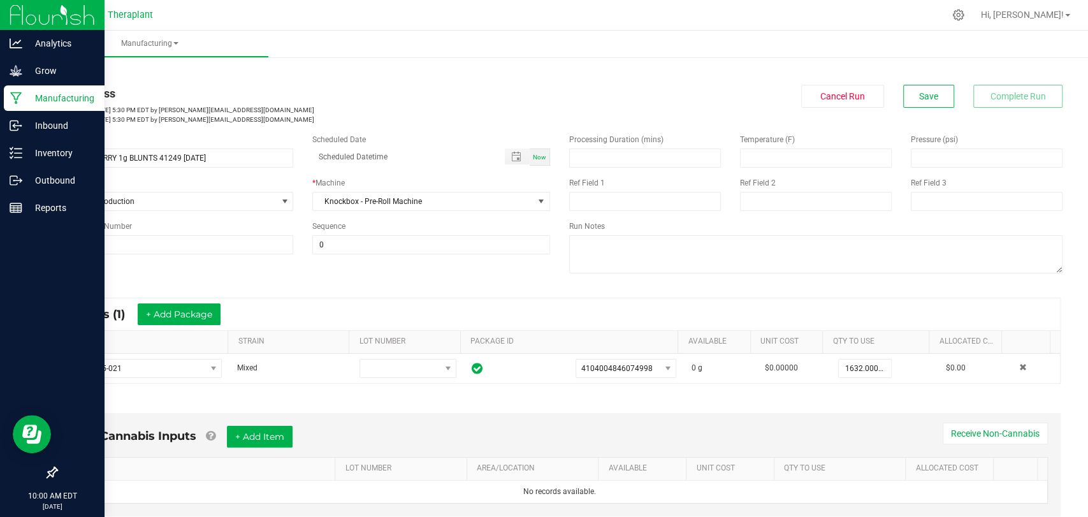
click at [43, 96] on p "Manufacturing" at bounding box center [60, 98] width 76 height 15
